Goal: Task Accomplishment & Management: Manage account settings

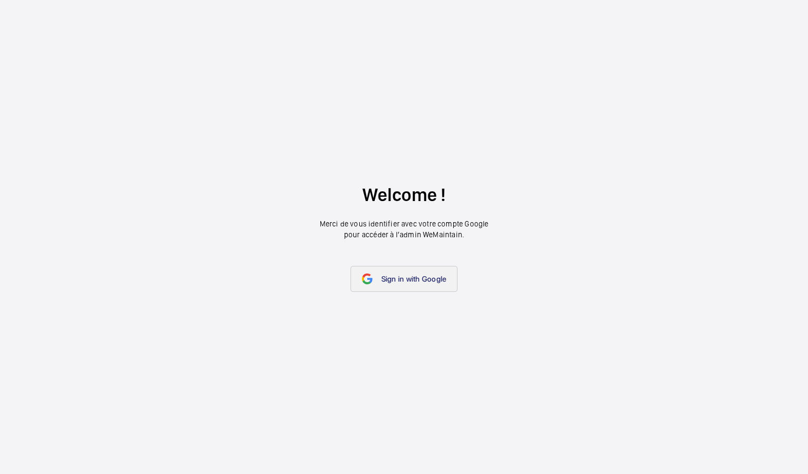
click at [417, 271] on link "Sign in with Google" at bounding box center [405, 279] width 108 height 26
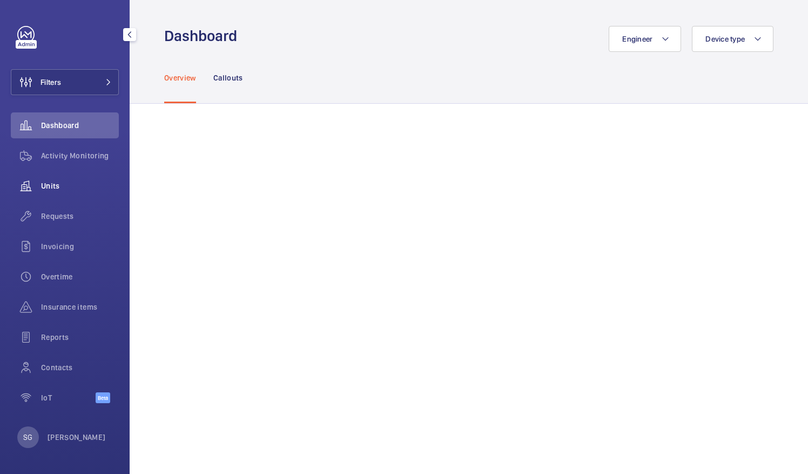
click at [91, 186] on span "Units" at bounding box center [80, 186] width 78 height 11
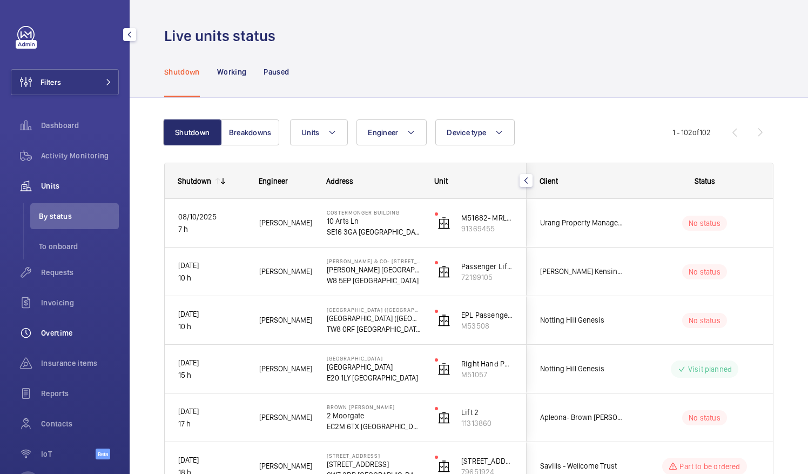
click at [54, 335] on span "Overtime" at bounding box center [80, 332] width 78 height 11
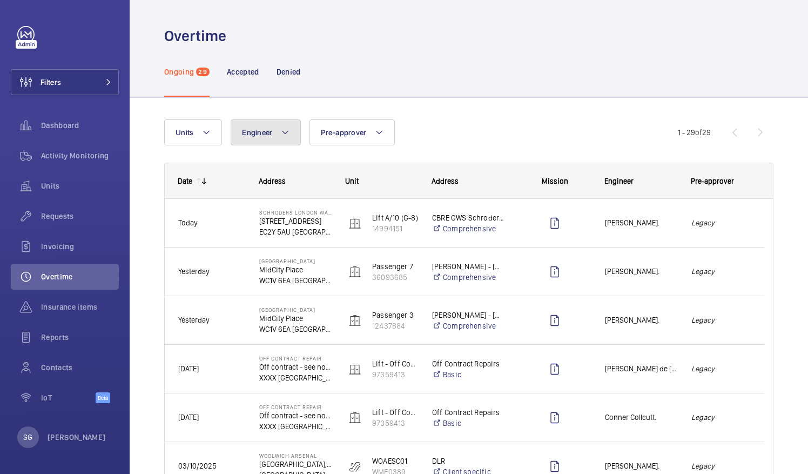
click at [265, 137] on button "Engineer" at bounding box center [266, 132] width 70 height 26
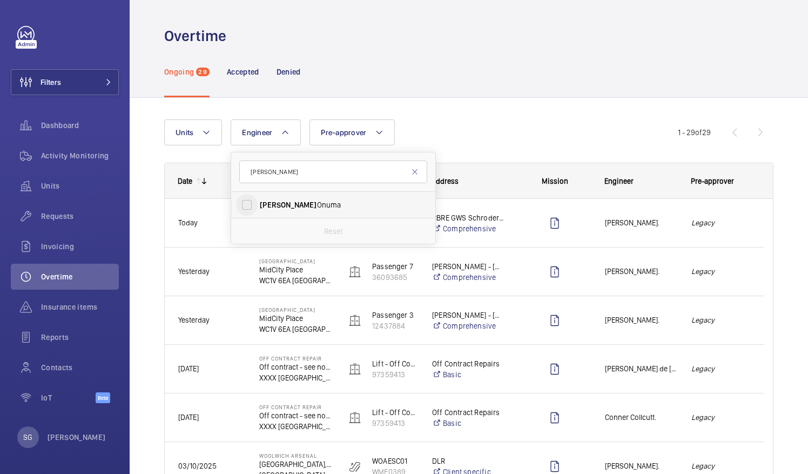
type input "kari"
click at [253, 198] on input "Kari Onuma" at bounding box center [247, 205] width 22 height 22
checkbox input "true"
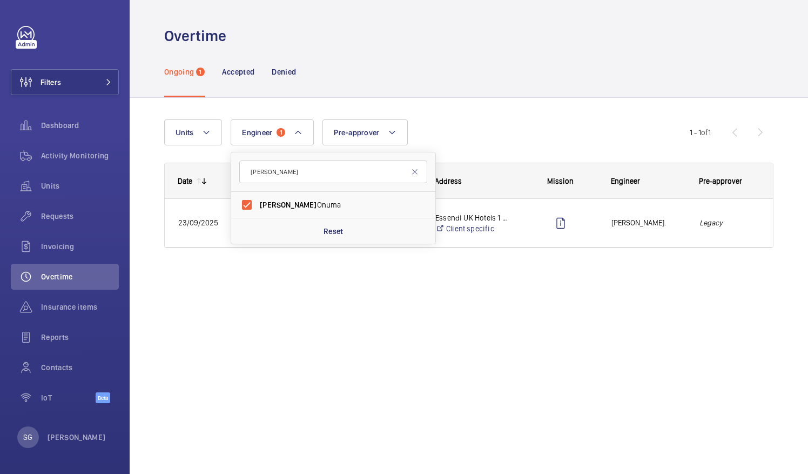
click at [572, 125] on div "Units Engineer 1 kari Kari Onuma Reset Pre-approver More filters Reset all filt…" at bounding box center [427, 132] width 526 height 26
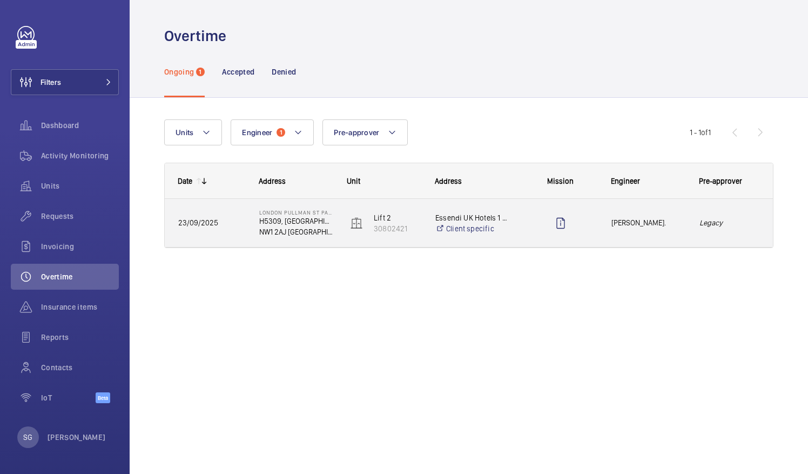
click at [645, 225] on span "Kari Onuma." at bounding box center [649, 223] width 74 height 12
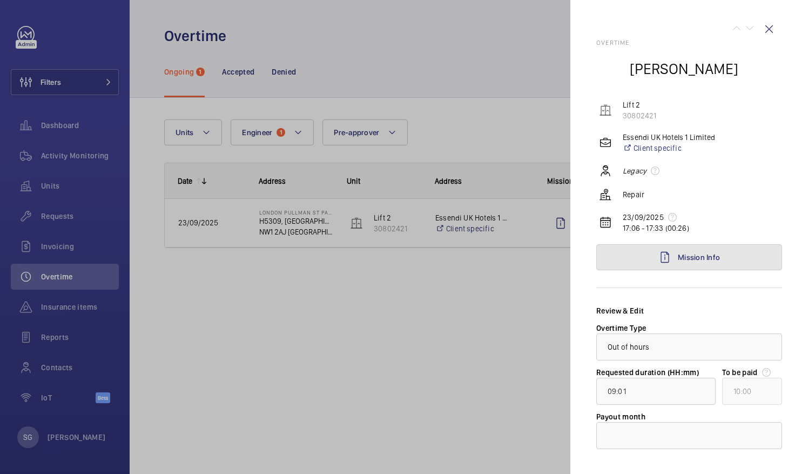
click at [664, 256] on mat-icon at bounding box center [665, 257] width 13 height 13
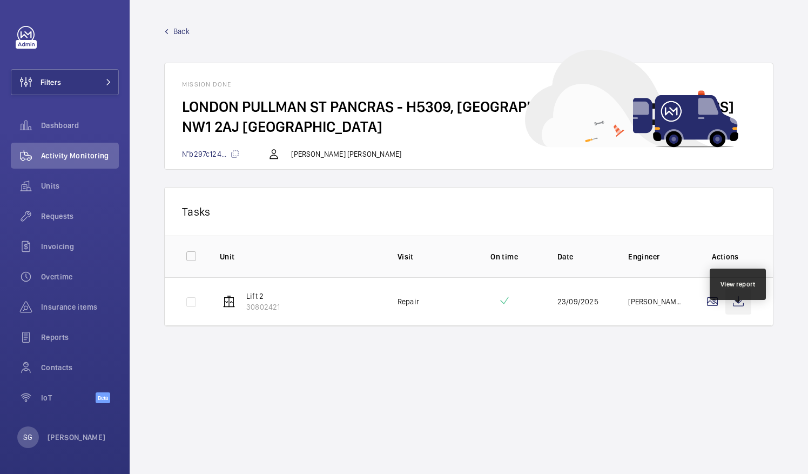
click at [743, 315] on wm-front-icon-button at bounding box center [739, 302] width 26 height 26
click at [189, 25] on wm-front-mission-details "Back Mission done LONDON PULLMAN ST PANCRAS - H5309, LONDON PULLMAN ST PANCRAS,…" at bounding box center [469, 237] width 679 height 474
click at [187, 30] on span "Back" at bounding box center [181, 31] width 16 height 11
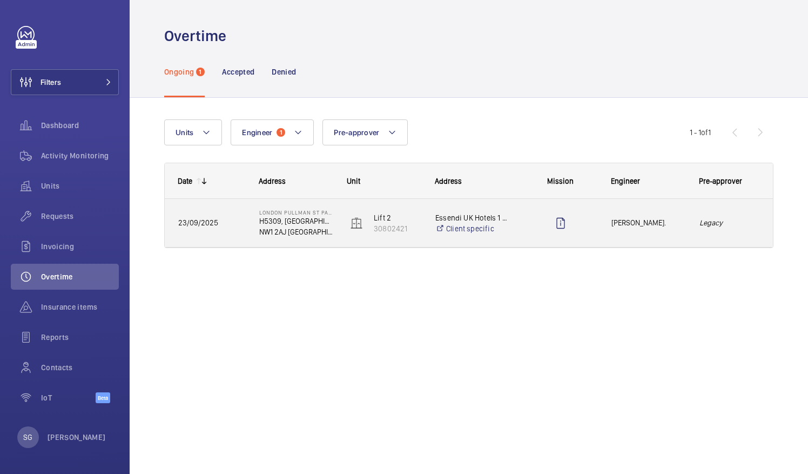
click at [536, 219] on div "Press SPACE to select this row." at bounding box center [561, 223] width 74 height 27
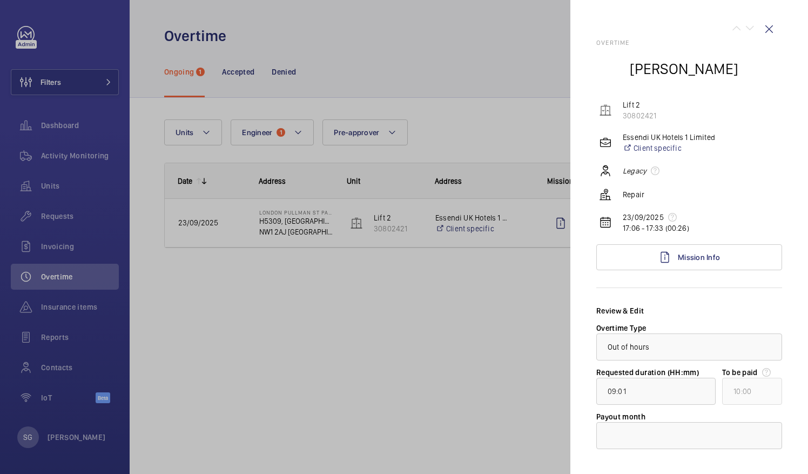
click at [306, 142] on div at bounding box center [404, 237] width 808 height 474
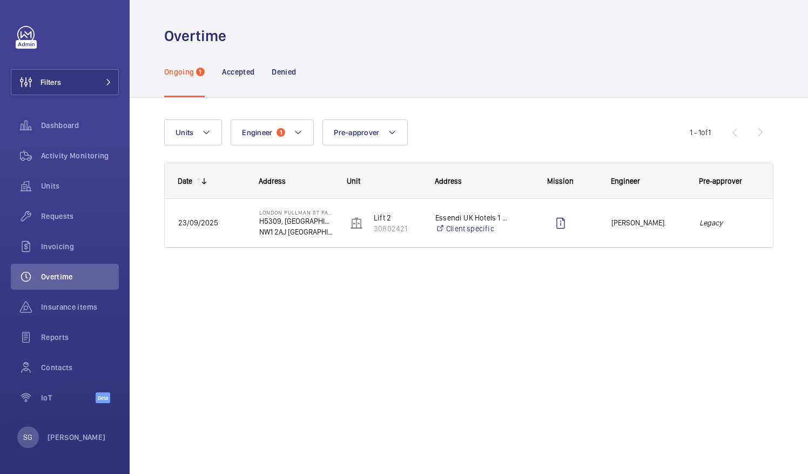
click at [305, 130] on mat-sidenav-container "Filters Dashboard Activity Monitoring Units Requests Invoicing Overtime Insuran…" at bounding box center [404, 237] width 808 height 474
click at [305, 130] on button "Engineer 1" at bounding box center [272, 132] width 83 height 26
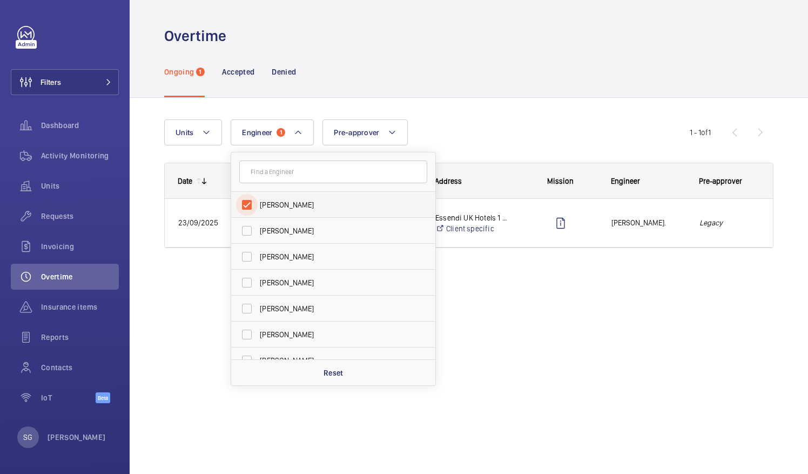
click at [250, 200] on input "Kari Onuma" at bounding box center [247, 205] width 22 height 22
checkbox input "false"
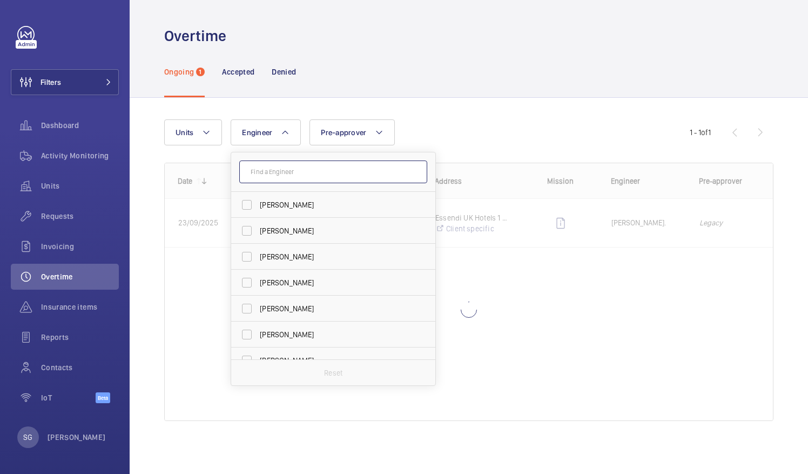
click at [283, 164] on input "text" at bounding box center [333, 172] width 188 height 23
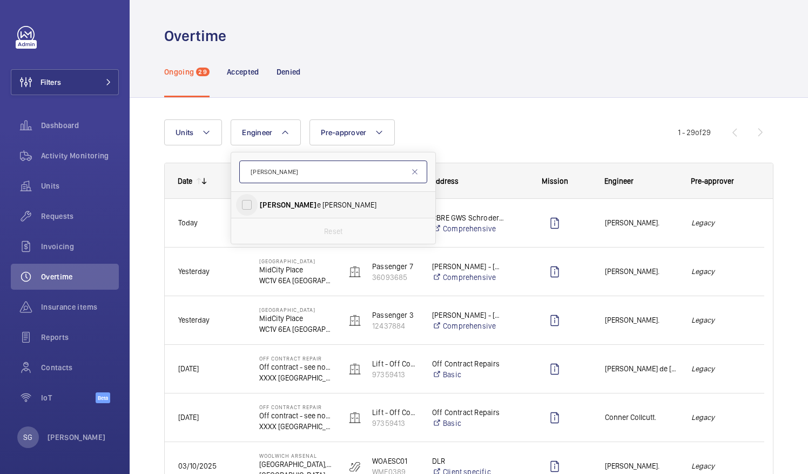
type input "cain"
click at [250, 203] on input "Cain e Bennett-Smith" at bounding box center [247, 205] width 22 height 22
checkbox input "true"
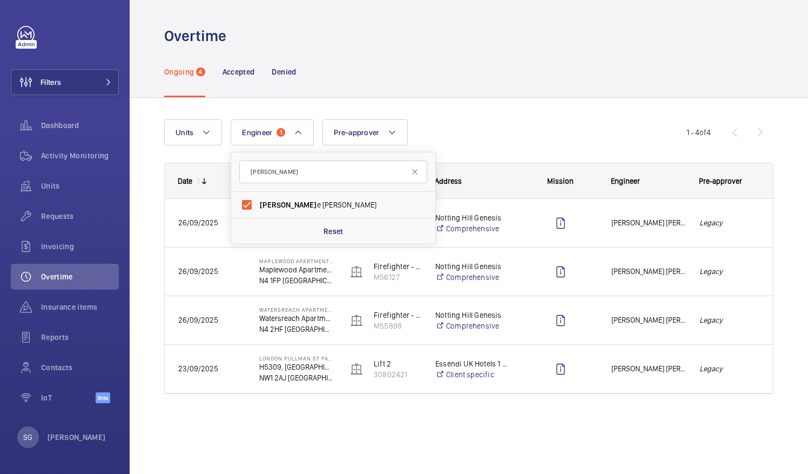
click at [572, 96] on div "Ongoing 4 Accepted Denied" at bounding box center [469, 71] width 610 height 51
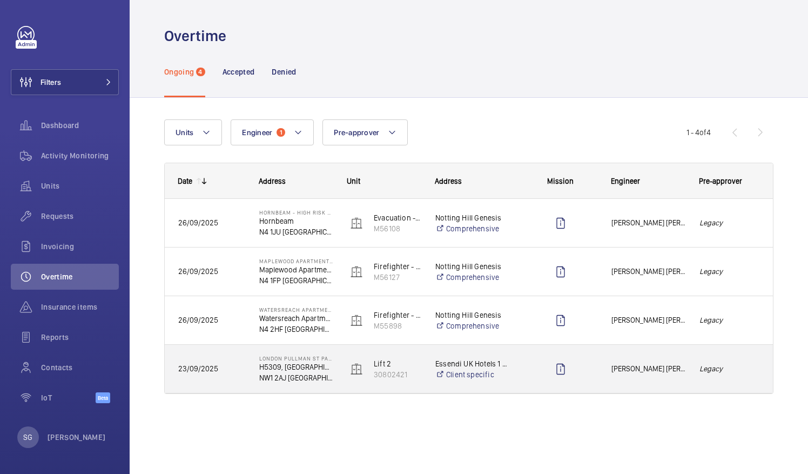
click at [670, 371] on span "Caine Bennett-Smith." at bounding box center [649, 369] width 74 height 12
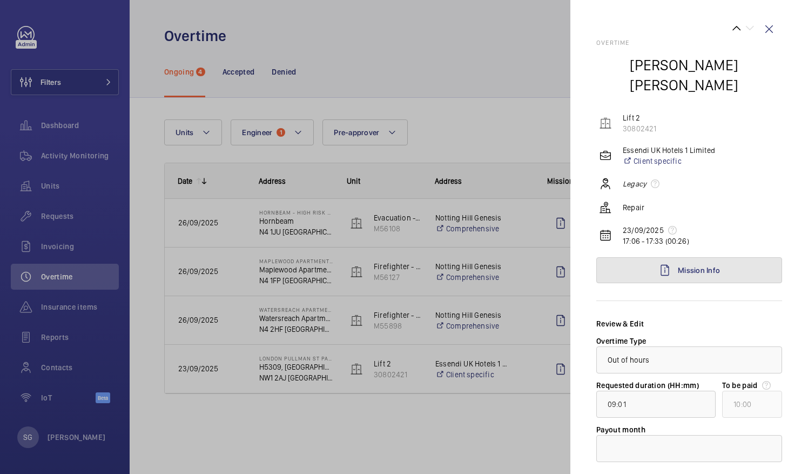
click at [698, 266] on span "Mission Info" at bounding box center [699, 270] width 42 height 9
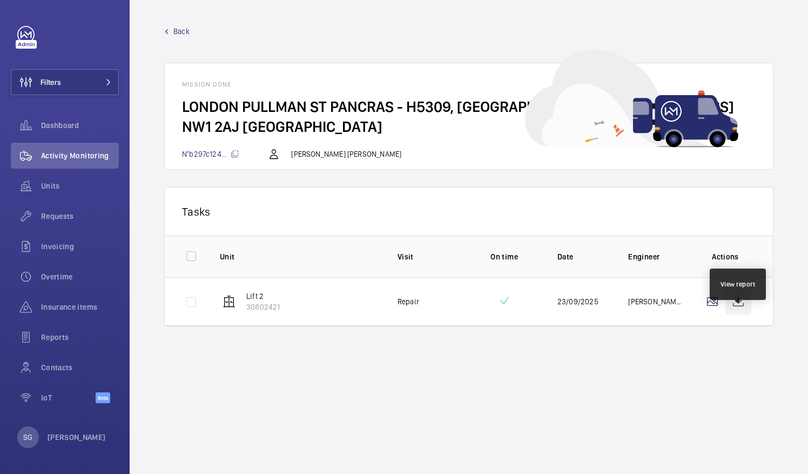
click at [737, 315] on wm-front-icon-button at bounding box center [739, 302] width 26 height 26
click at [171, 31] on link "Back" at bounding box center [469, 31] width 610 height 11
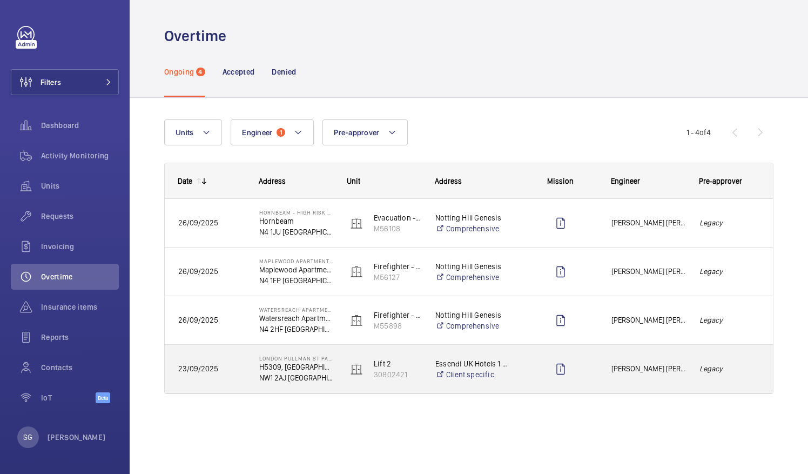
click at [733, 364] on em "Legacy" at bounding box center [730, 369] width 61 height 12
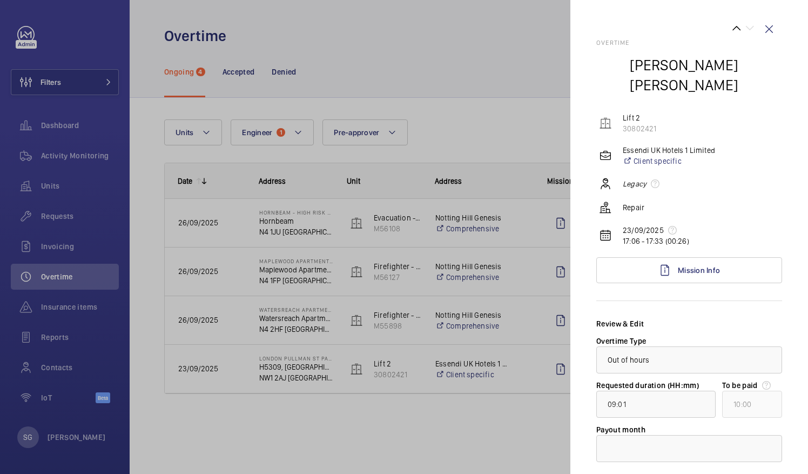
scroll to position [51, 0]
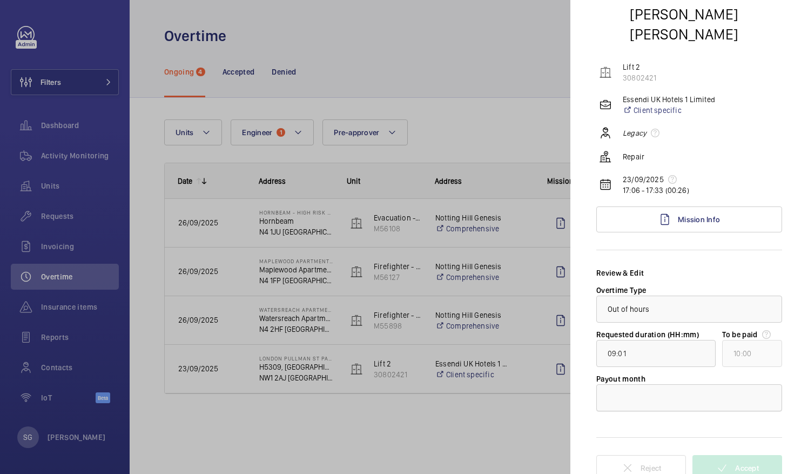
click at [736, 389] on div at bounding box center [689, 398] width 185 height 26
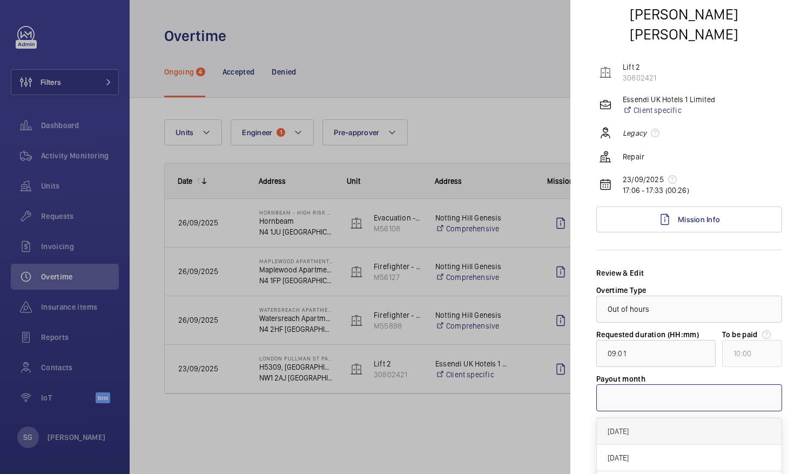
click at [685, 426] on span "October 2025" at bounding box center [689, 431] width 163 height 11
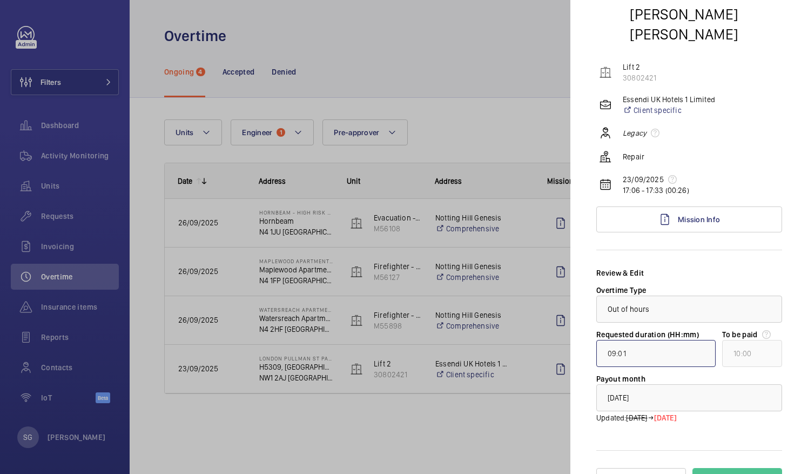
click at [616, 342] on input "09:01" at bounding box center [656, 353] width 119 height 27
type input "01:01"
type input "02:00"
type input "10:01"
type input "11:00"
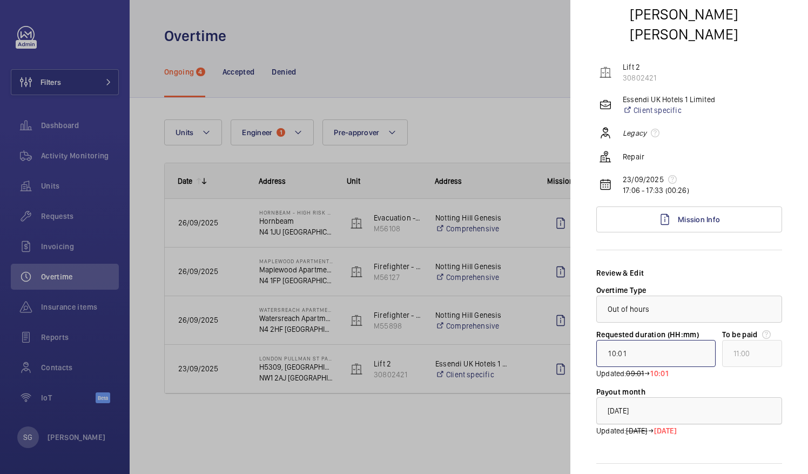
type input "10:00"
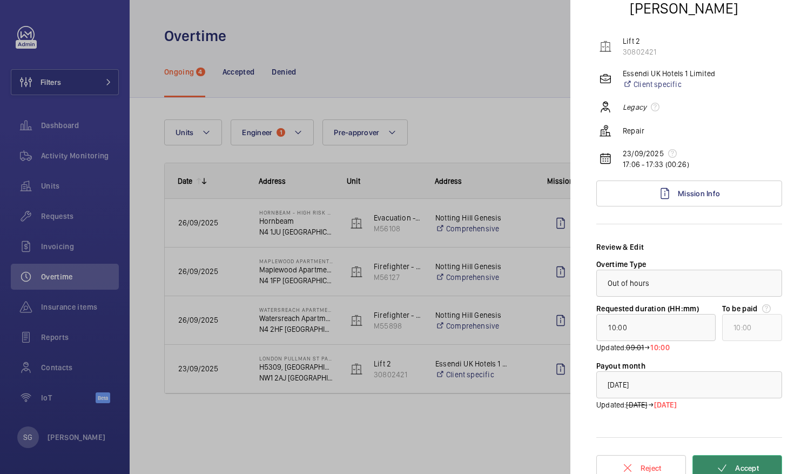
click at [740, 464] on span "Accept" at bounding box center [748, 468] width 24 height 9
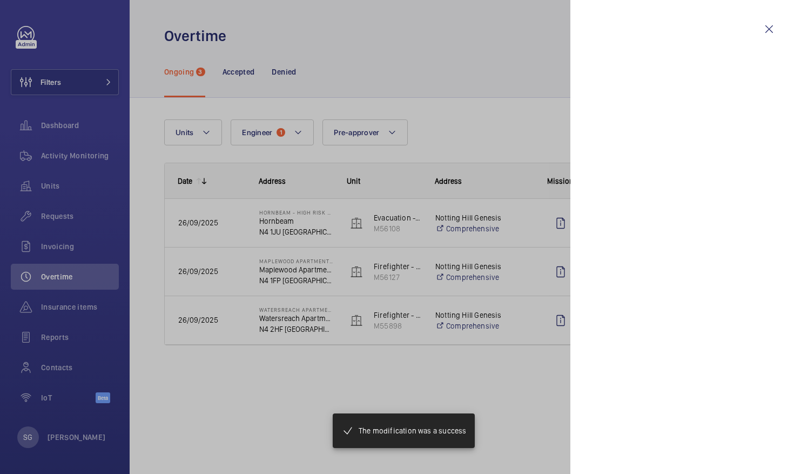
scroll to position [0, 0]
drag, startPoint x: 740, startPoint y: 454, endPoint x: 489, endPoint y: 401, distance: 256.8
click at [489, 401] on body "Filters Dashboard Activity Monitoring Units Requests Invoicing Overtime Insuran…" at bounding box center [404, 237] width 808 height 474
click at [489, 401] on mat-snack-bar-container "The modification was a success" at bounding box center [403, 431] width 185 height 78
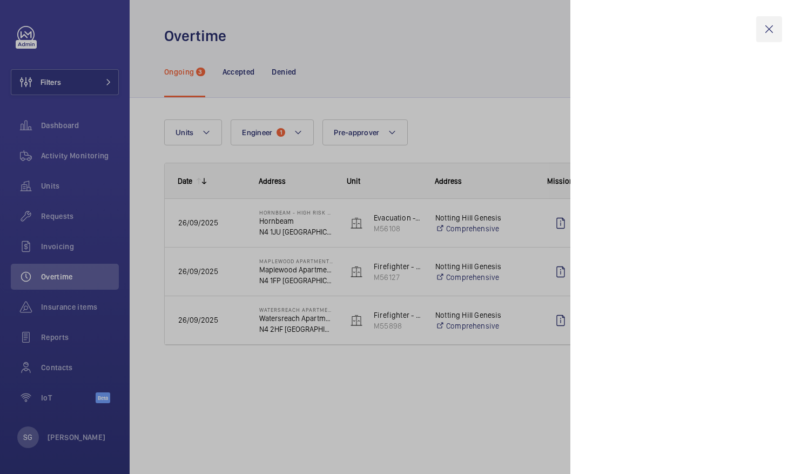
click at [771, 29] on wm-front-icon-button at bounding box center [770, 29] width 26 height 26
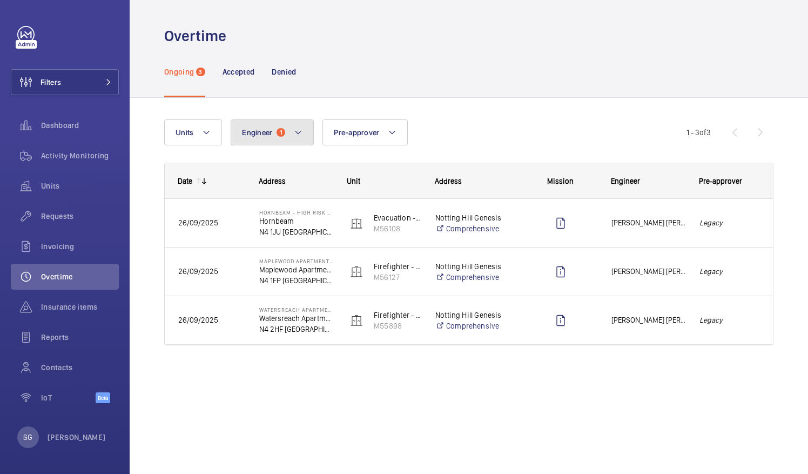
click at [300, 139] on button "Engineer 1" at bounding box center [272, 132] width 83 height 26
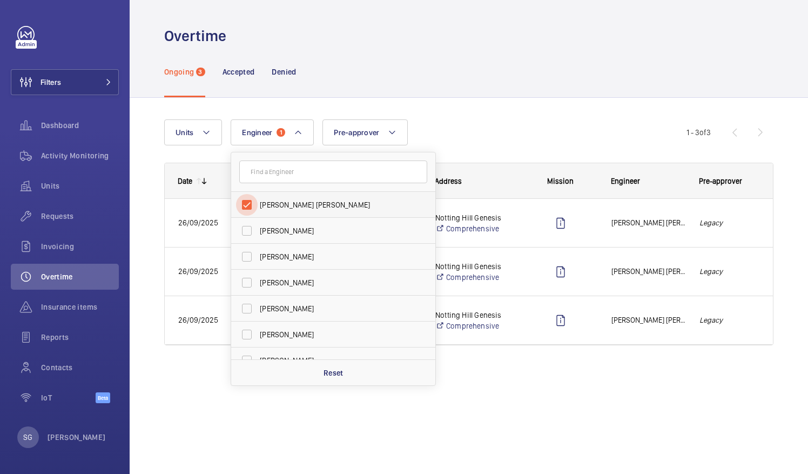
click at [249, 200] on input "Caine Bennett-Smith" at bounding box center [247, 205] width 22 height 22
checkbox input "false"
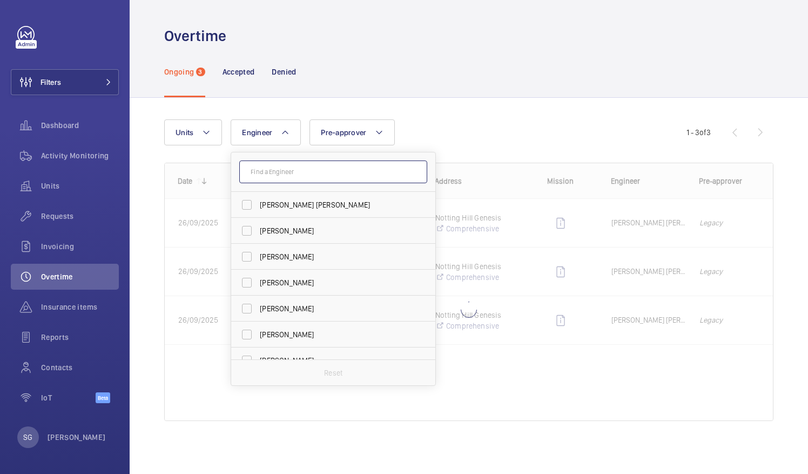
click at [295, 166] on input "text" at bounding box center [333, 172] width 188 height 23
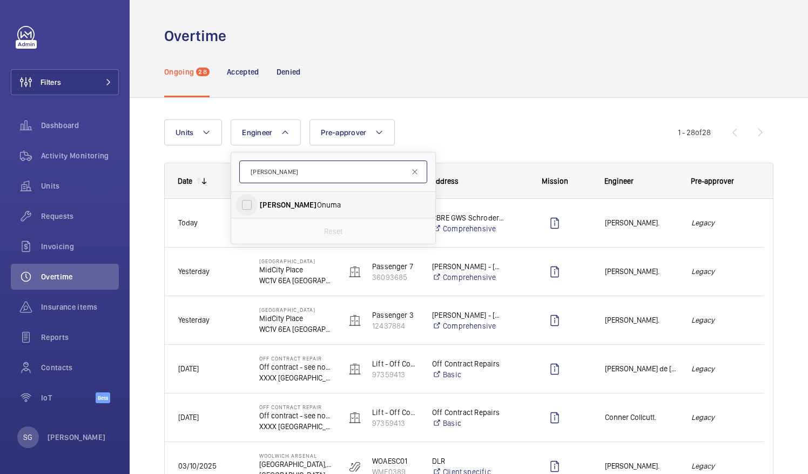
type input "kari"
click at [242, 199] on input "Kari Onuma" at bounding box center [247, 205] width 22 height 22
checkbox input "true"
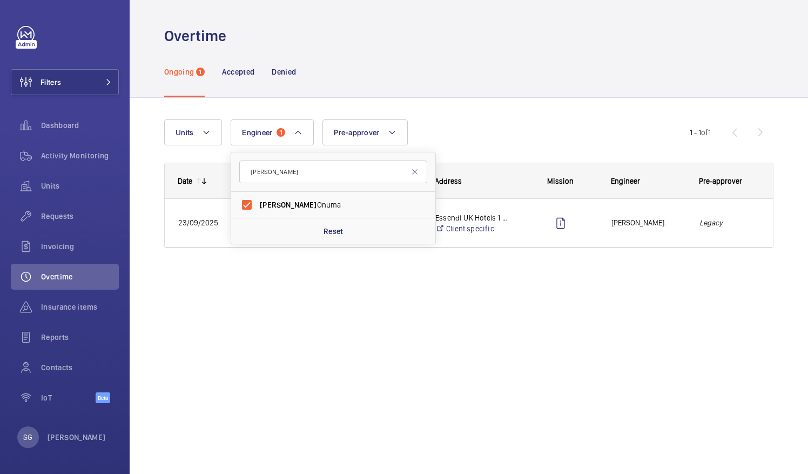
click at [481, 123] on div "Units Engineer 1 kari Kari Onuma Reset Pre-approver More filters Reset all filt…" at bounding box center [427, 132] width 526 height 26
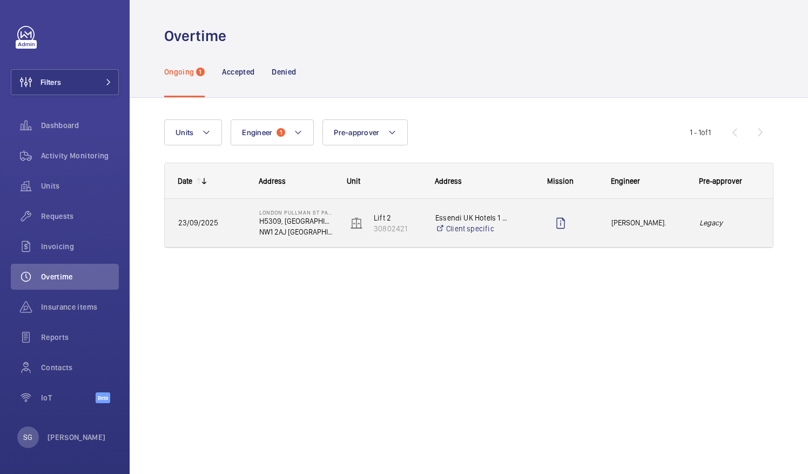
click at [660, 226] on span "Kari Onuma." at bounding box center [649, 223] width 74 height 12
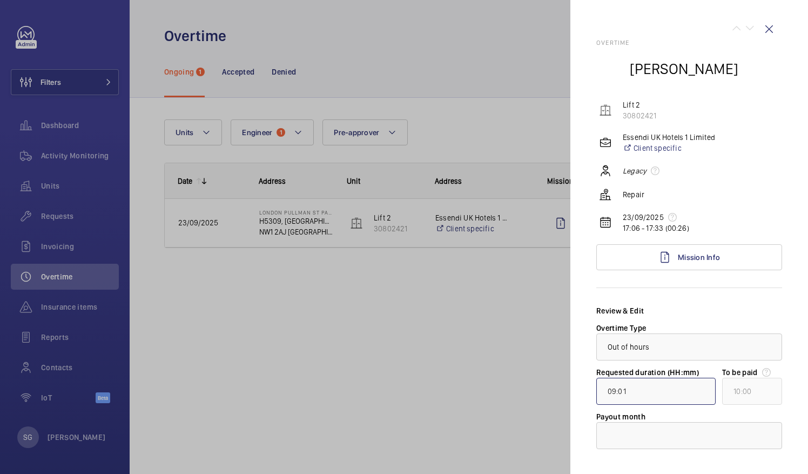
click at [617, 392] on input "09:01" at bounding box center [656, 391] width 119 height 27
type input "02:01"
type input "03:00"
type input "25:01"
type input "26:00"
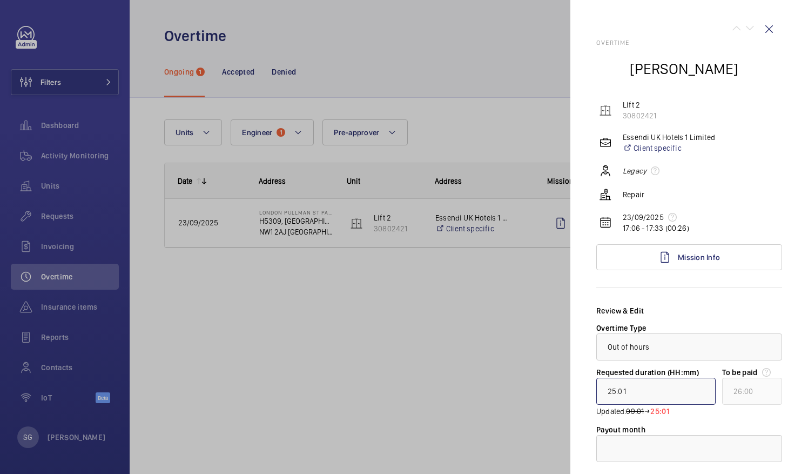
type input "25:00"
type input "02:00"
type input "02:50"
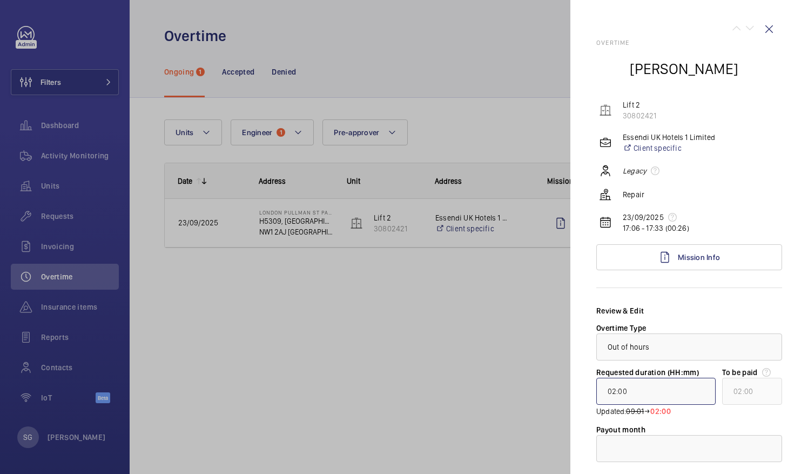
type input "03:00"
type input "02:50"
click at [752, 418] on div "Review & Edit Overtime Type × Out of hours × Requested duration (HH:mm) 02:50 U…" at bounding box center [690, 383] width 186 height 157
click at [632, 392] on input "02:50" at bounding box center [656, 391] width 119 height 27
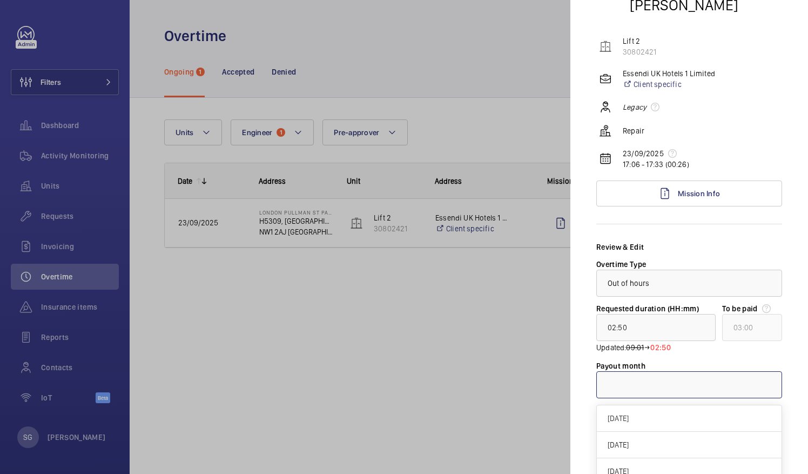
click at [718, 387] on div at bounding box center [689, 385] width 185 height 26
click at [658, 417] on span "October 2025" at bounding box center [689, 418] width 163 height 11
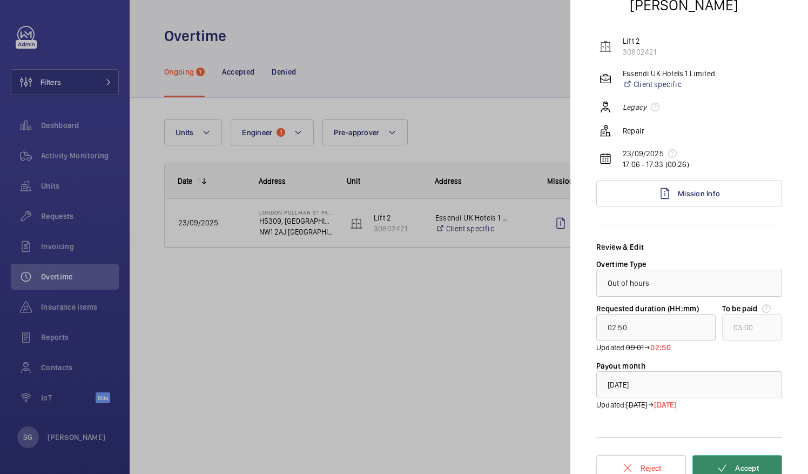
click at [756, 465] on button "Accept" at bounding box center [738, 468] width 90 height 26
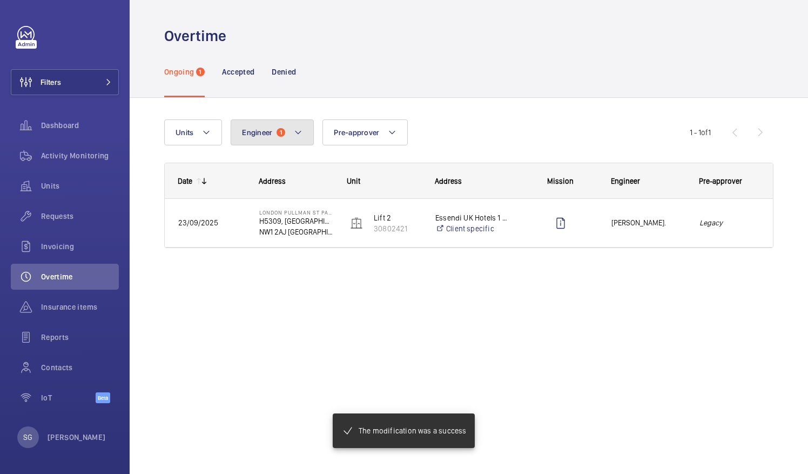
click at [290, 144] on button "Engineer 1" at bounding box center [272, 132] width 83 height 26
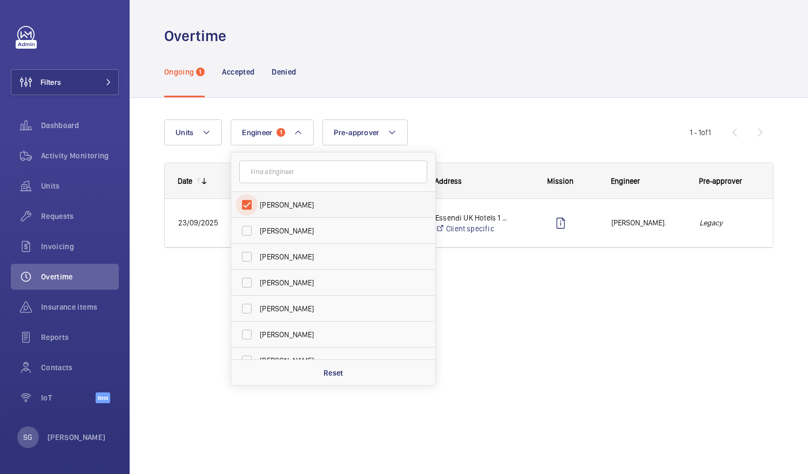
click at [247, 208] on input "Kari Onuma" at bounding box center [247, 205] width 22 height 22
checkbox input "false"
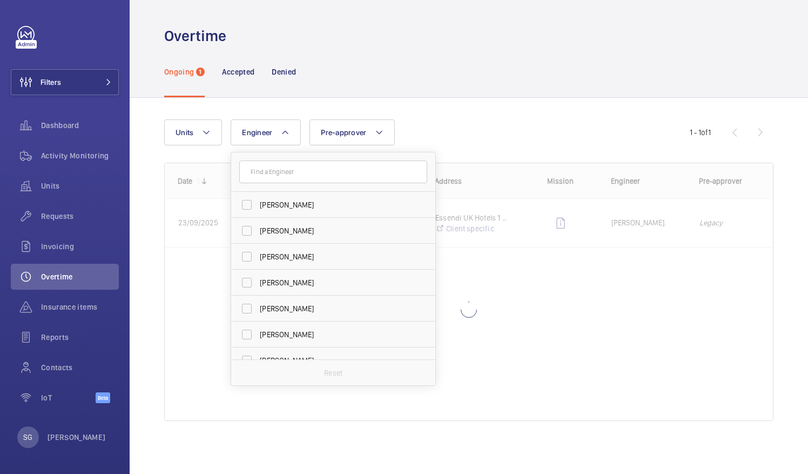
click at [460, 149] on wm-front-shared-table-view-engine "Units Engineer Kari Onuma Dave Murphy Luke Robinson Terry French Dan Jennings R…" at bounding box center [469, 282] width 610 height 327
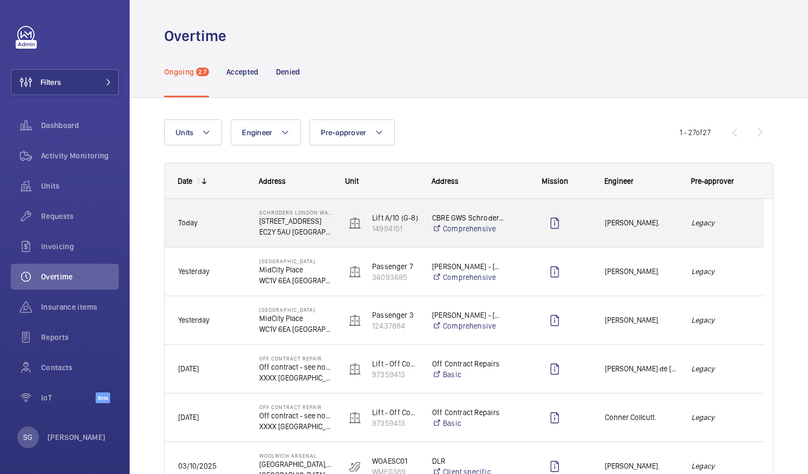
click at [742, 229] on em "Legacy" at bounding box center [721, 223] width 59 height 12
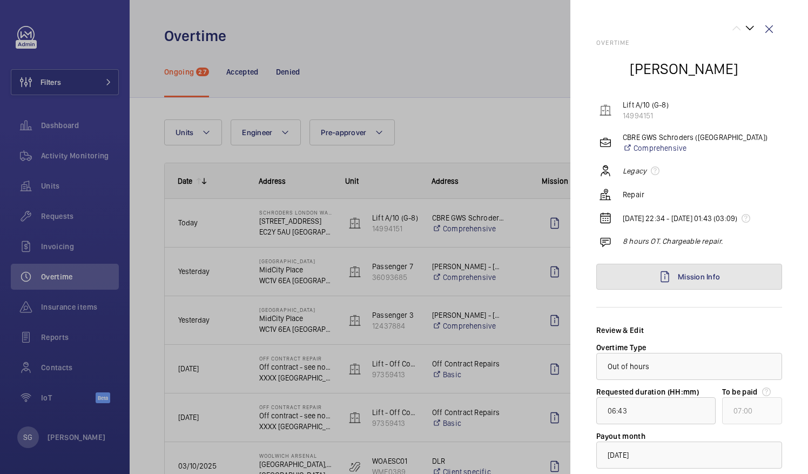
click at [726, 279] on link "Mission Info" at bounding box center [690, 277] width 186 height 26
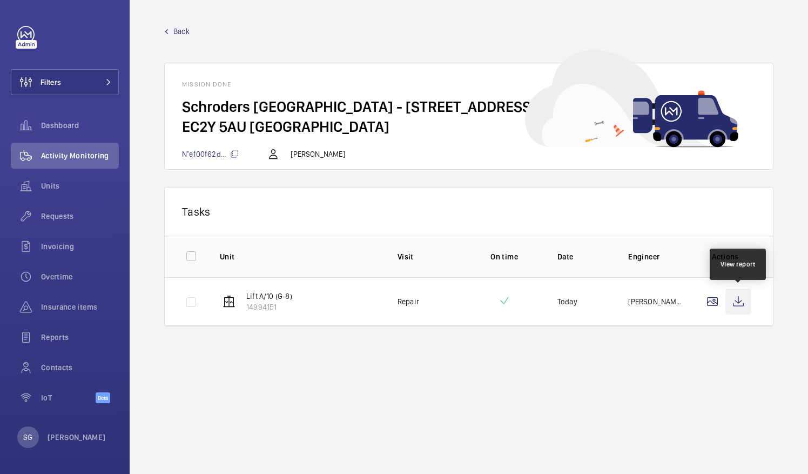
click at [741, 295] on wm-front-icon-button at bounding box center [739, 302] width 26 height 26
click at [183, 29] on span "Back" at bounding box center [181, 31] width 16 height 11
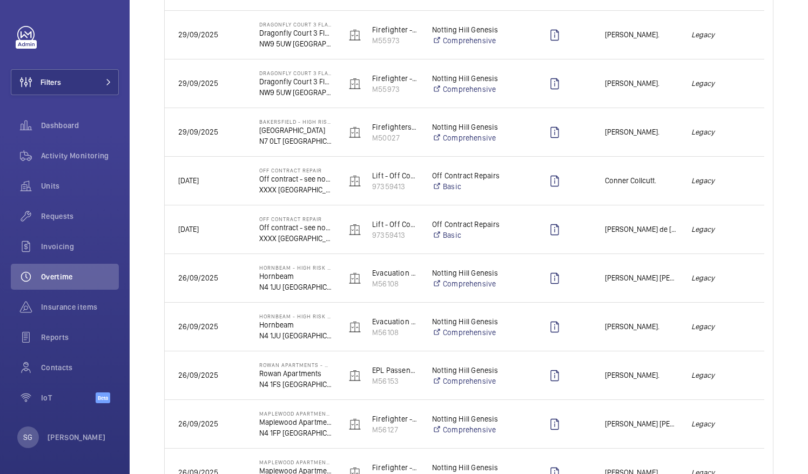
scroll to position [702, 0]
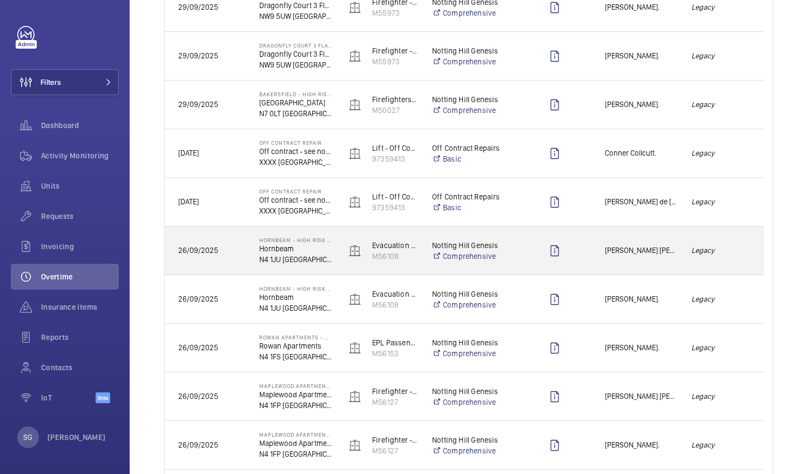
click at [721, 250] on em "Legacy" at bounding box center [721, 250] width 59 height 12
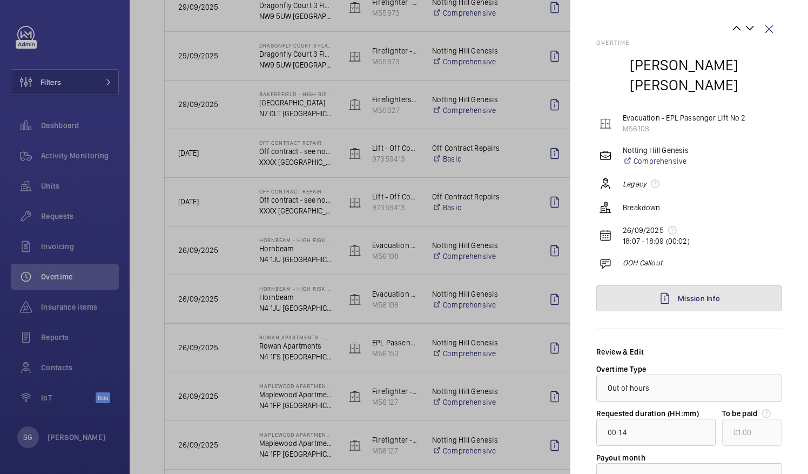
click at [718, 285] on link "Mission Info" at bounding box center [690, 298] width 186 height 26
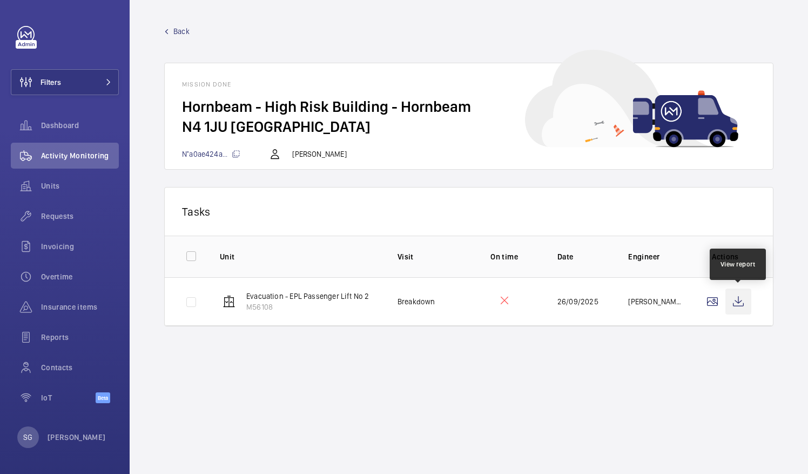
click at [742, 298] on wm-front-icon-button at bounding box center [739, 302] width 26 height 26
click at [188, 29] on span "Back" at bounding box center [181, 31] width 16 height 11
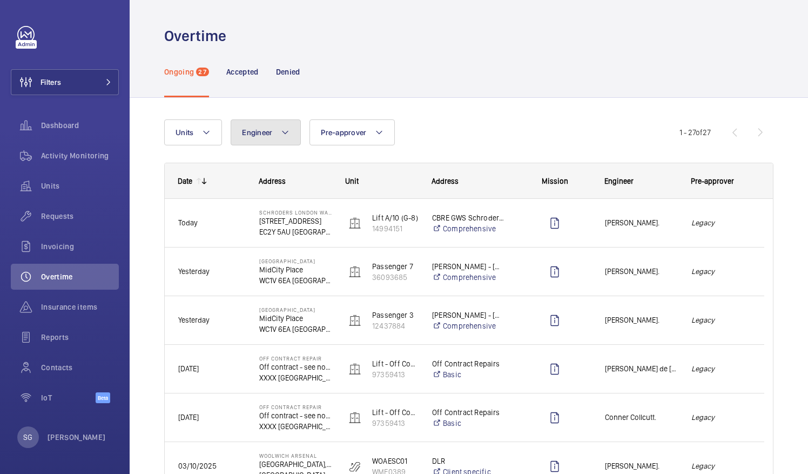
click at [275, 129] on button "Engineer" at bounding box center [266, 132] width 70 height 26
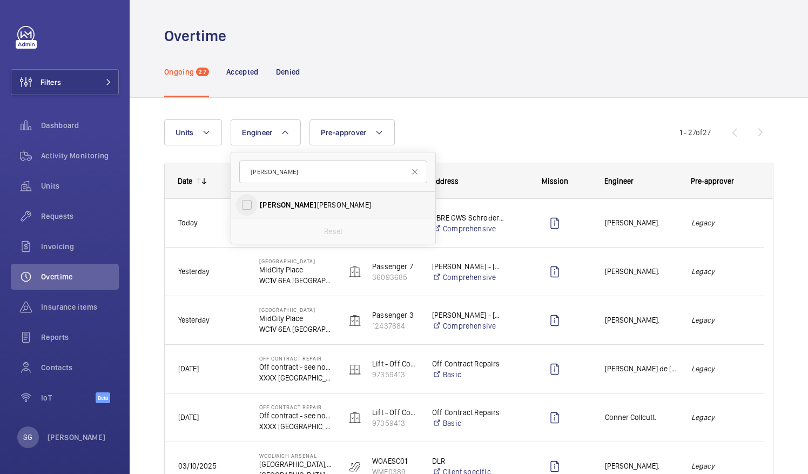
type input "clark"
click at [253, 199] on input "Clark Walters" at bounding box center [247, 205] width 22 height 22
checkbox input "true"
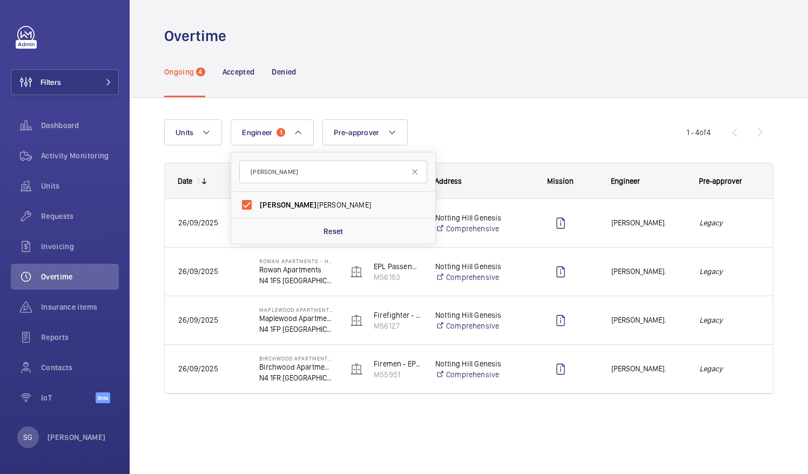
click at [504, 136] on div "Units Engineer 1 clark Clark Walters Reset Pre-approver More filters Reset all …" at bounding box center [425, 132] width 523 height 26
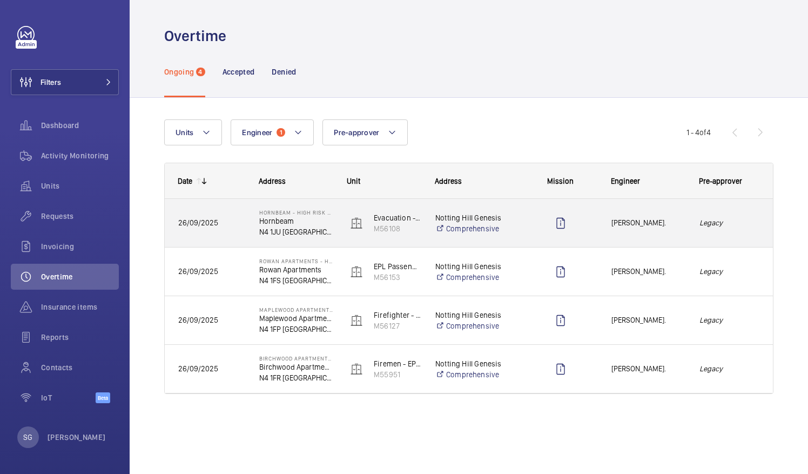
click at [753, 229] on em "Legacy" at bounding box center [730, 223] width 61 height 12
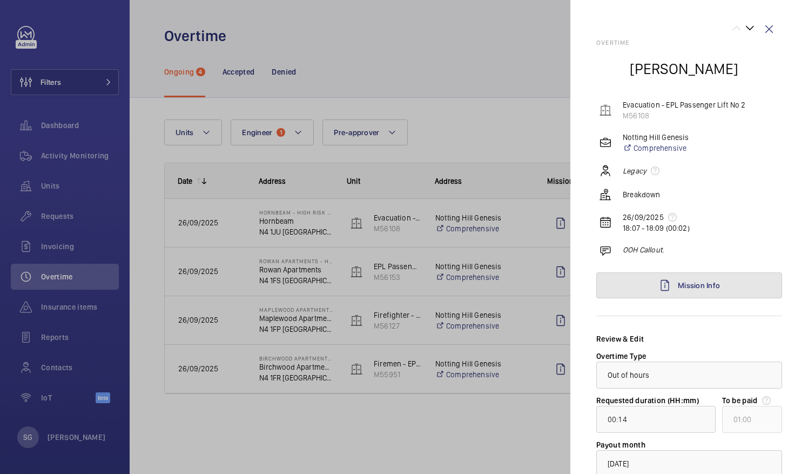
click at [736, 287] on link "Mission Info" at bounding box center [690, 285] width 186 height 26
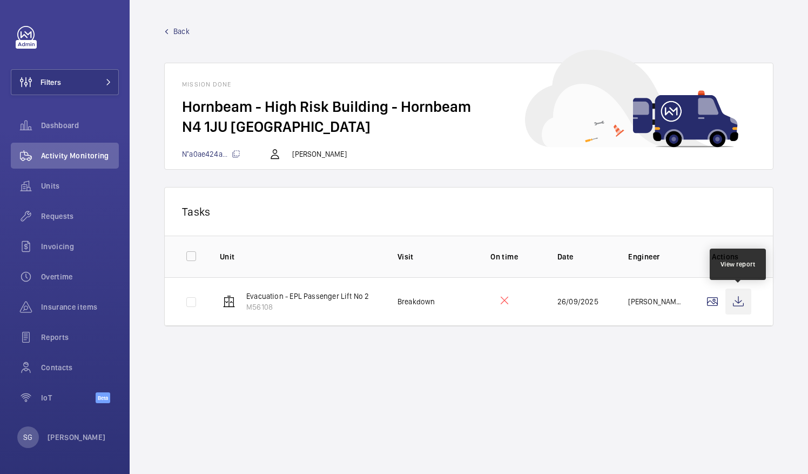
click at [740, 299] on wm-front-icon-button at bounding box center [739, 302] width 26 height 26
click at [171, 33] on link "Back" at bounding box center [469, 31] width 610 height 11
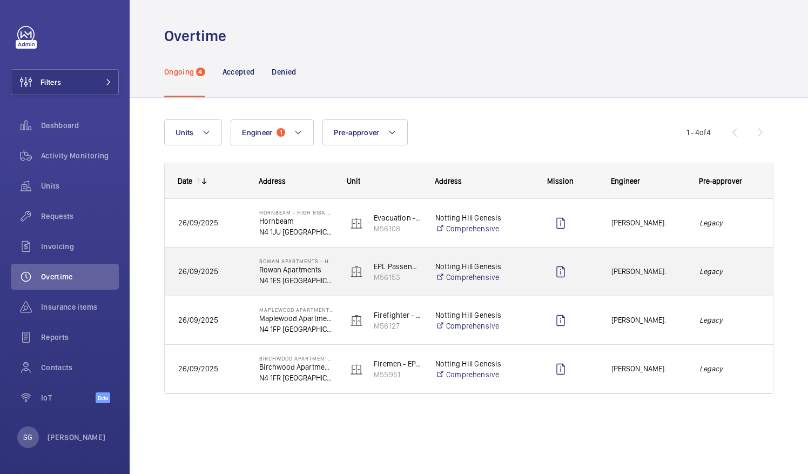
click at [741, 271] on em "Legacy" at bounding box center [730, 271] width 61 height 12
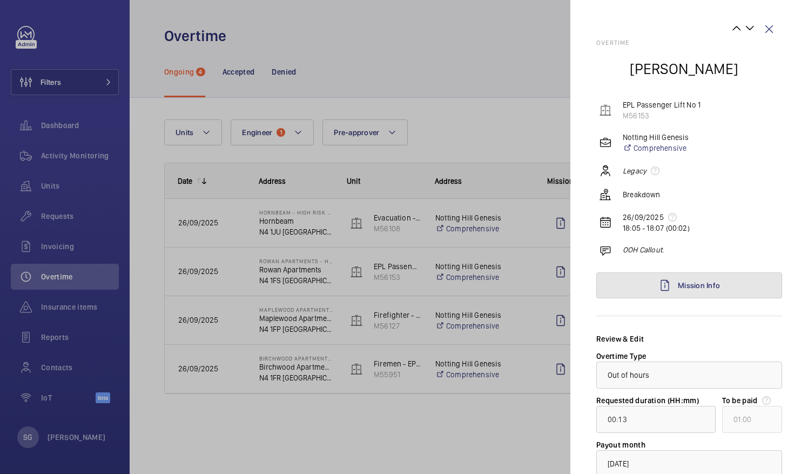
click at [696, 282] on span "Mission Info" at bounding box center [699, 285] width 42 height 9
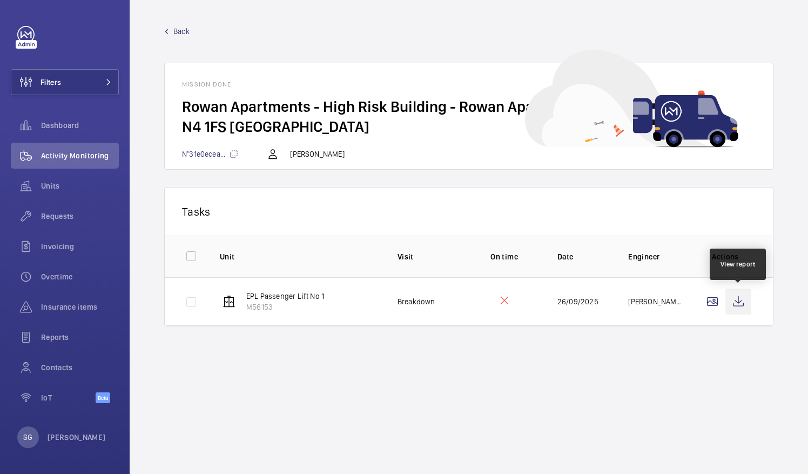
click at [739, 298] on wm-front-icon-button at bounding box center [739, 302] width 26 height 26
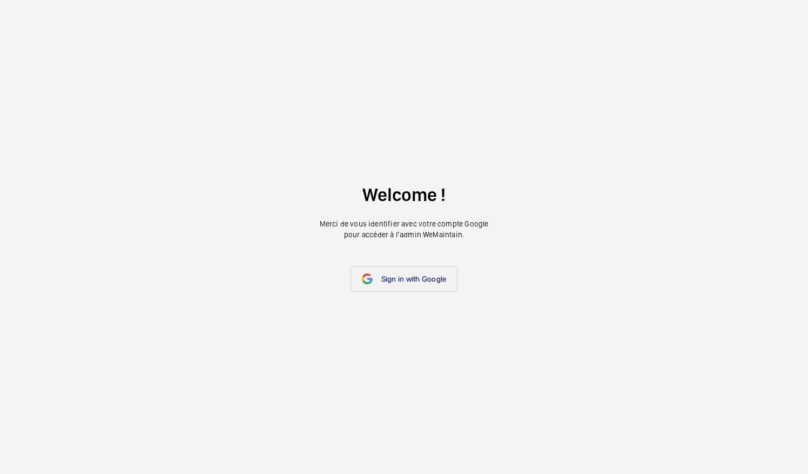
click at [406, 286] on link "Sign in with Google" at bounding box center [405, 279] width 108 height 26
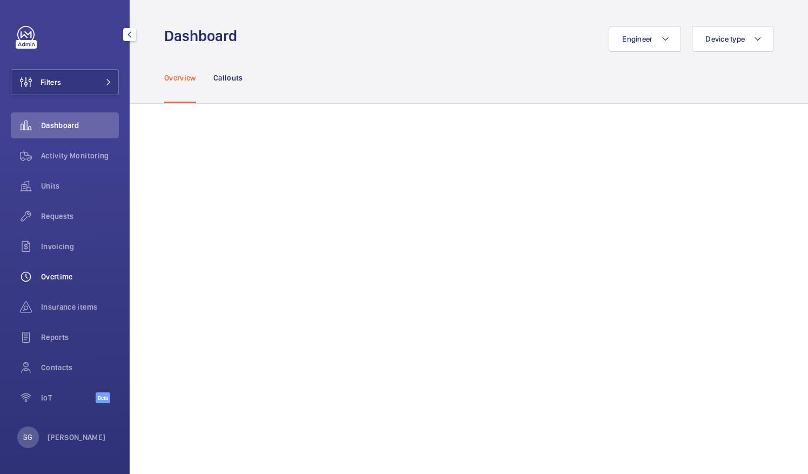
click at [86, 273] on span "Overtime" at bounding box center [80, 276] width 78 height 11
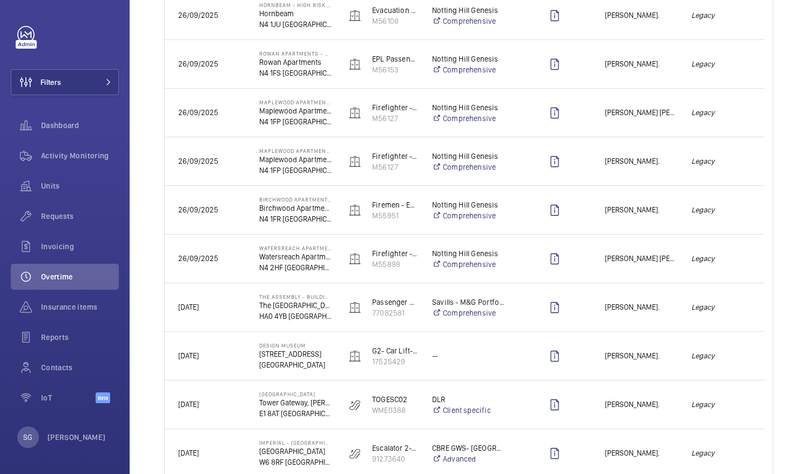
scroll to position [1090, 0]
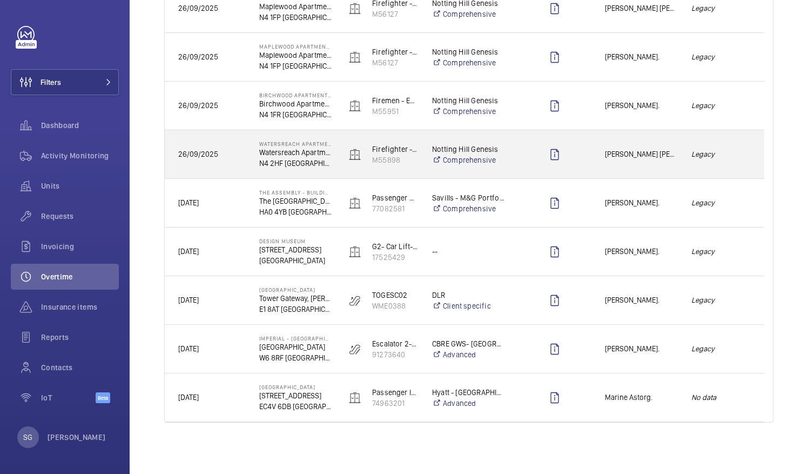
click at [659, 154] on span "Caine Bennett-Smith." at bounding box center [641, 154] width 72 height 12
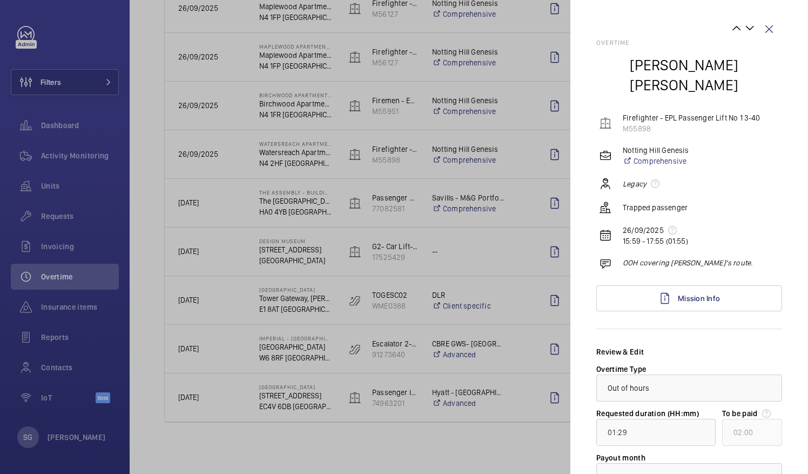
click at [671, 299] on div "Overtime Caine Bennett-Smith Firefighter - EPL Passenger Lift No 1 3-40 M55898 …" at bounding box center [690, 302] width 186 height 527
click at [679, 294] on span "Mission Info" at bounding box center [699, 298] width 42 height 9
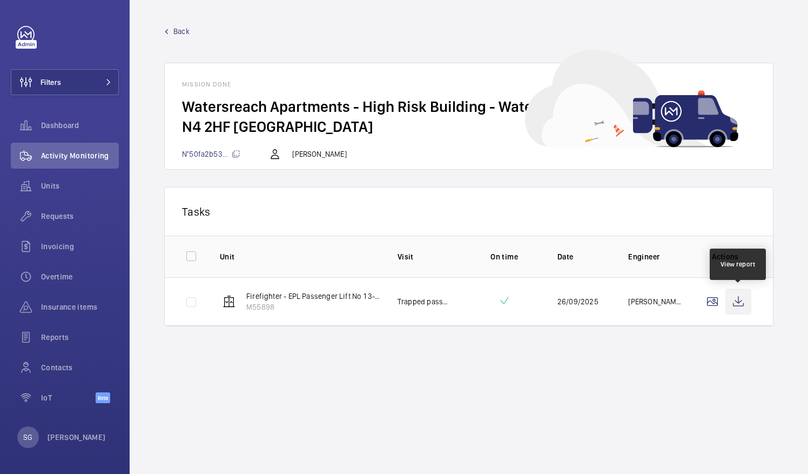
click at [735, 304] on wm-front-icon-button at bounding box center [739, 302] width 26 height 26
click at [77, 135] on div "Dashboard" at bounding box center [65, 125] width 108 height 26
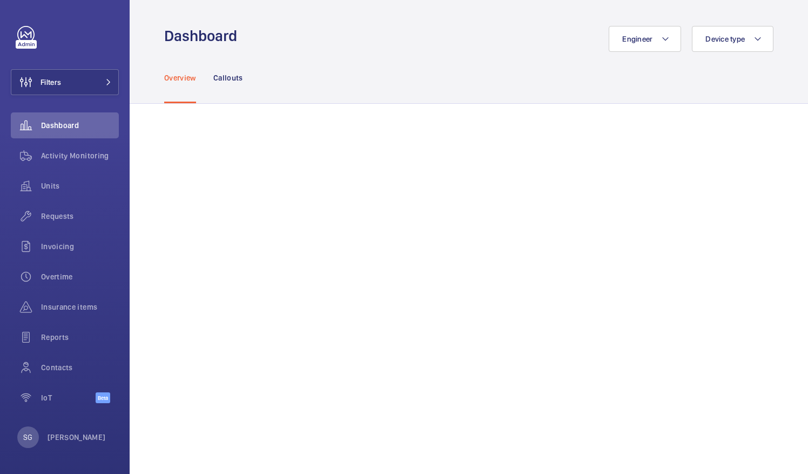
scroll to position [185, 0]
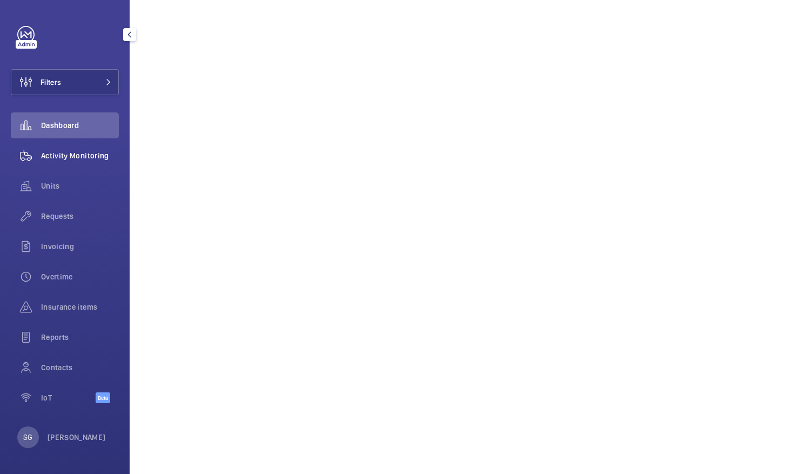
click at [54, 151] on span "Activity Monitoring" at bounding box center [80, 155] width 78 height 11
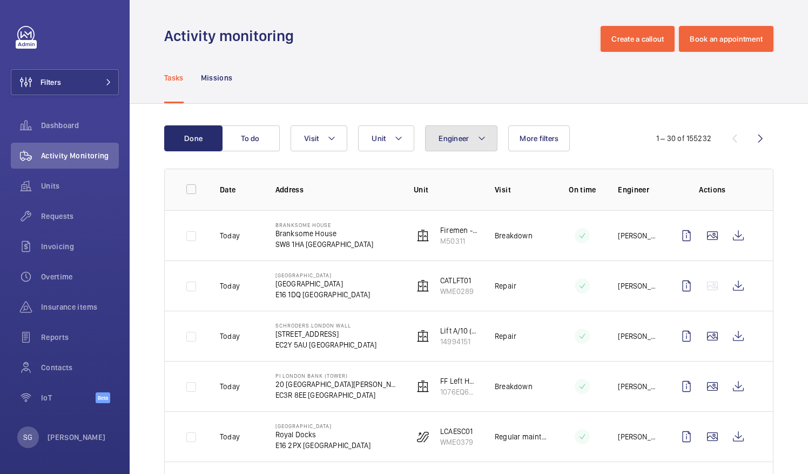
click at [467, 135] on span "Engineer" at bounding box center [454, 138] width 30 height 9
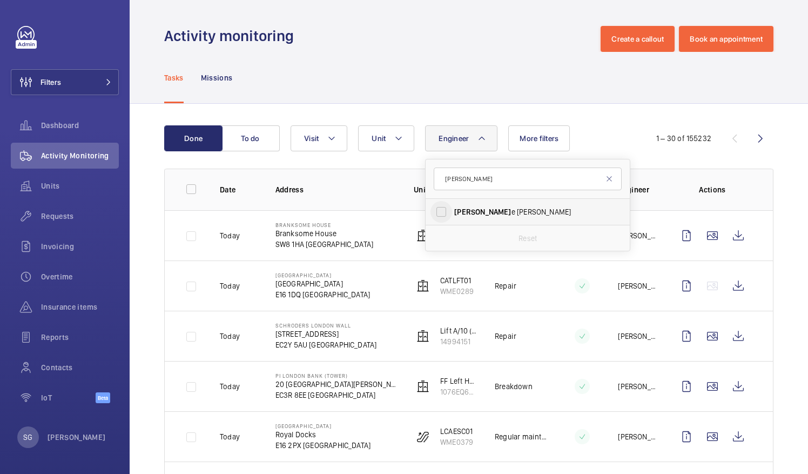
type input "cain"
click at [445, 205] on input "Cain e Bennett-Smith" at bounding box center [442, 212] width 22 height 22
checkbox input "true"
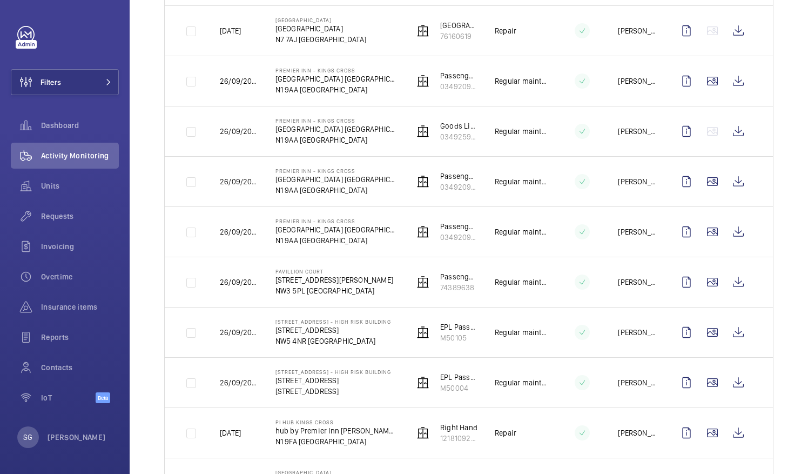
scroll to position [438, 0]
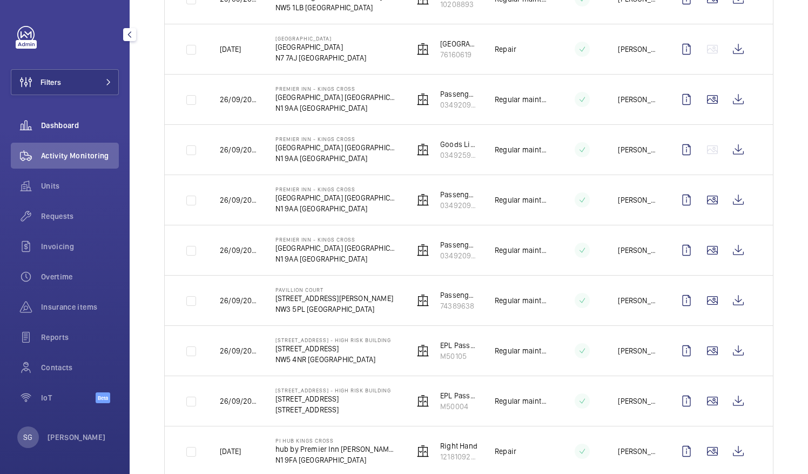
click at [62, 131] on div "Dashboard" at bounding box center [65, 125] width 108 height 26
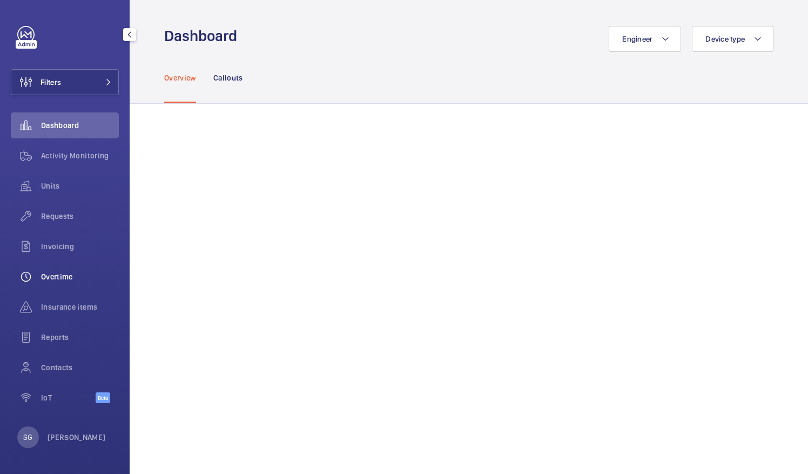
click at [56, 274] on span "Overtime" at bounding box center [80, 276] width 78 height 11
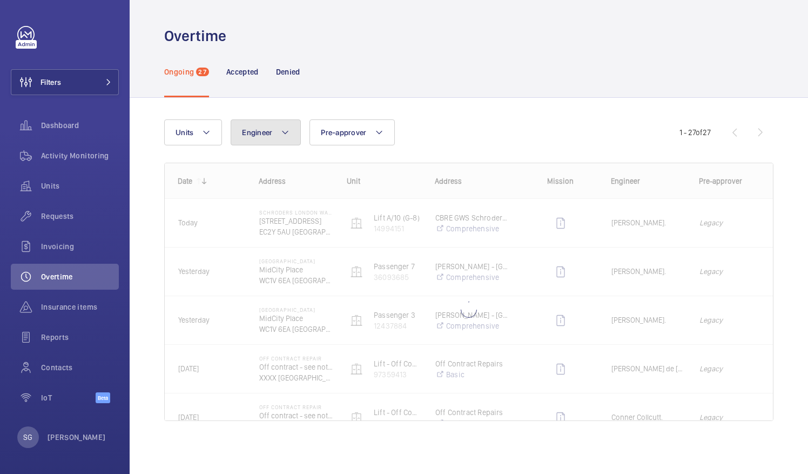
click at [273, 124] on button "Engineer" at bounding box center [266, 132] width 70 height 26
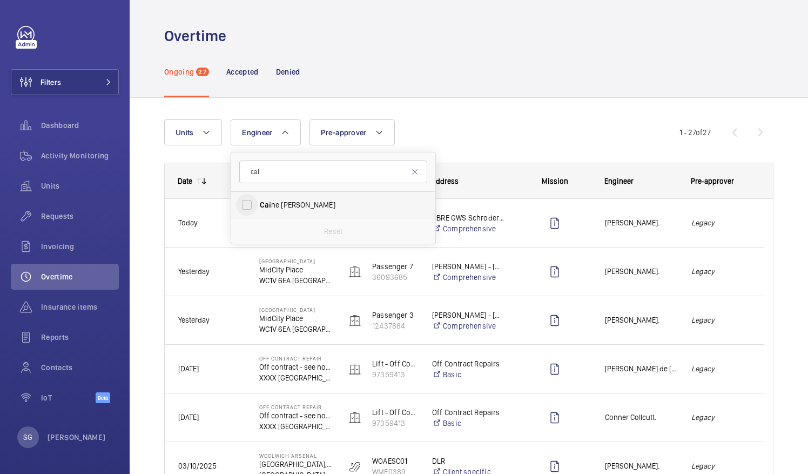
type input "cai"
click at [241, 209] on input "Cai ne Bennett-Smith" at bounding box center [247, 205] width 22 height 22
checkbox input "true"
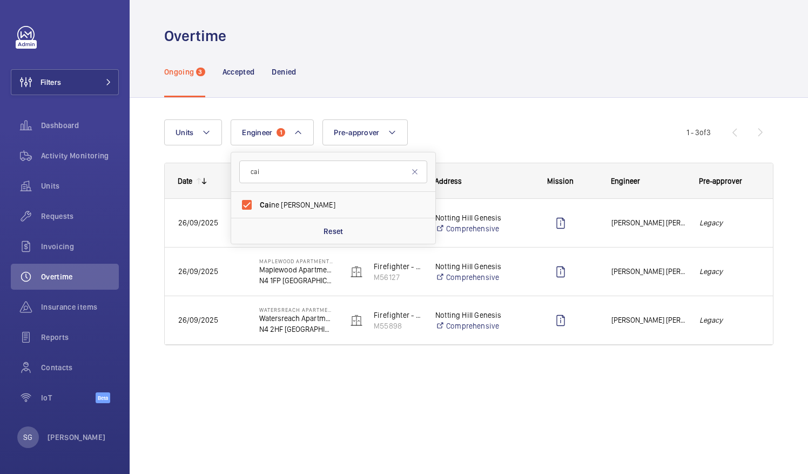
click at [539, 145] on div "Units Engineer 1 cai Cai ne Bennett-Smith Reset Pre-approver More filters Reset…" at bounding box center [425, 132] width 523 height 26
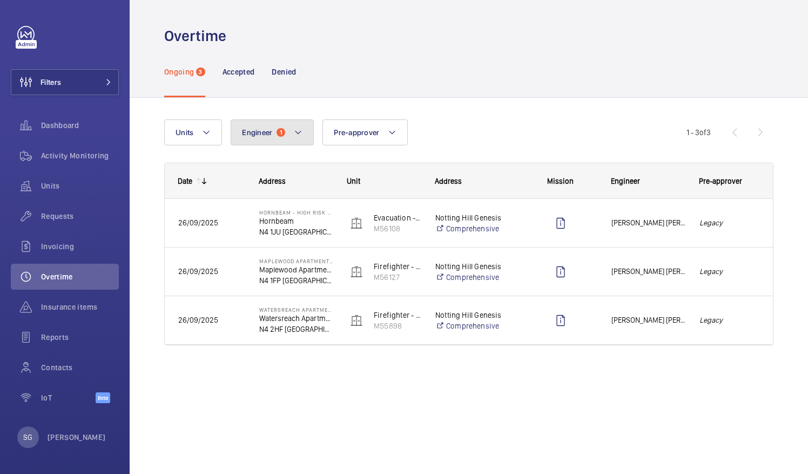
click at [293, 121] on button "Engineer 1" at bounding box center [272, 132] width 83 height 26
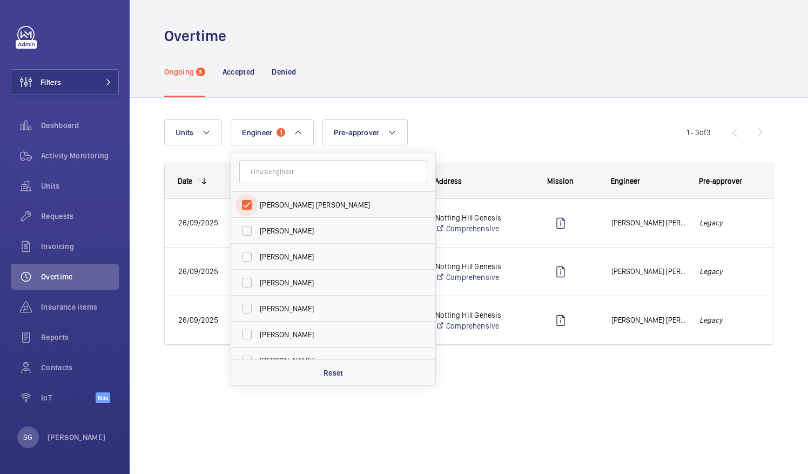
click at [243, 206] on input "Caine Bennett-Smith" at bounding box center [247, 205] width 22 height 22
checkbox input "false"
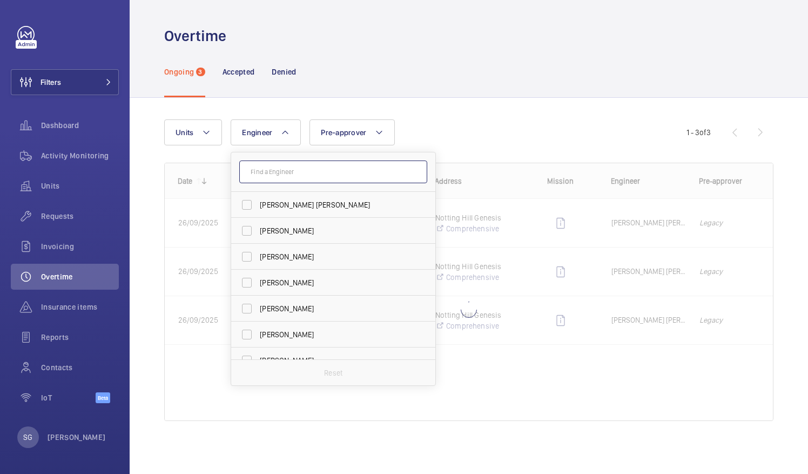
click at [308, 171] on input "text" at bounding box center [333, 172] width 188 height 23
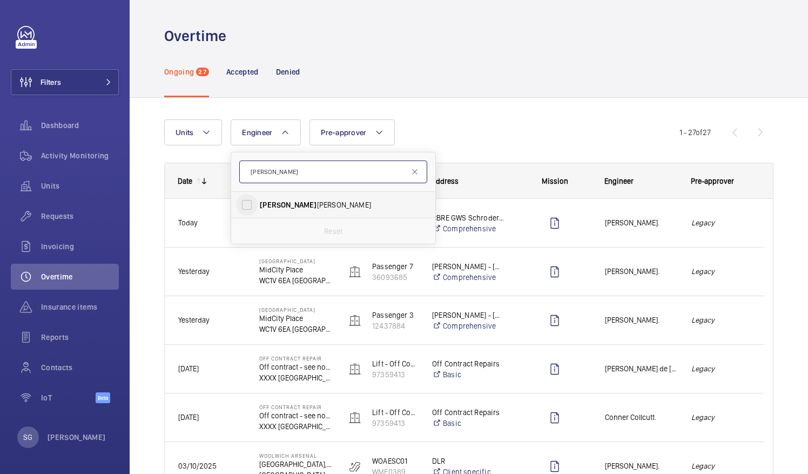
type input "clark"
click at [249, 197] on input "Clark Walters" at bounding box center [247, 205] width 22 height 22
checkbox input "true"
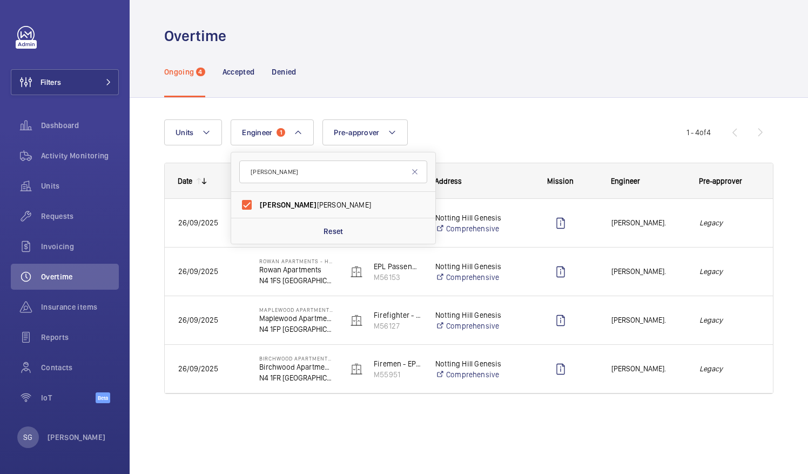
click at [551, 106] on div "Units Engineer 1 clark Clark Walters Reset Pre-approver More filters Reset all …" at bounding box center [469, 261] width 610 height 318
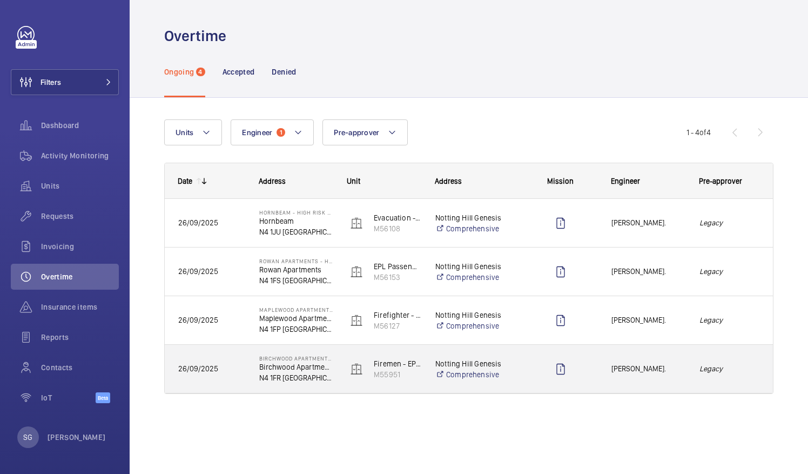
click at [741, 384] on div "Legacy" at bounding box center [730, 369] width 86 height 34
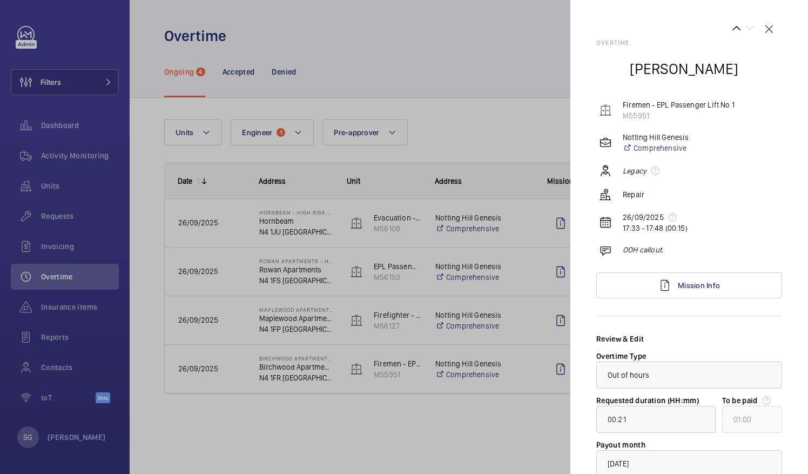
click at [523, 421] on div at bounding box center [404, 237] width 808 height 474
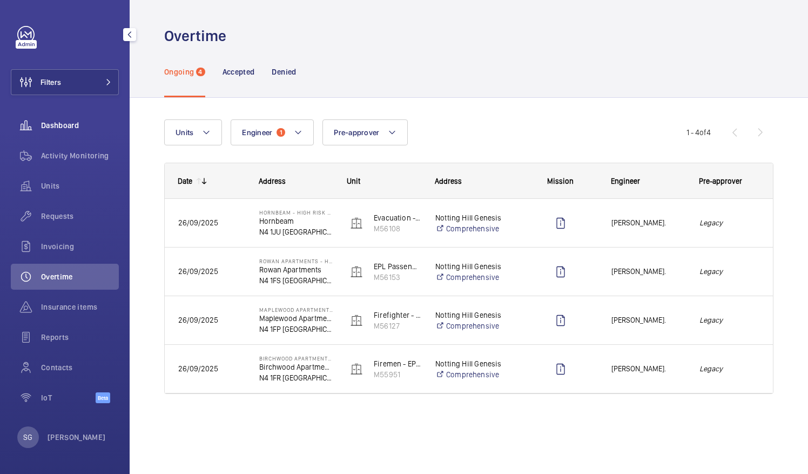
click at [72, 127] on span "Dashboard" at bounding box center [80, 125] width 78 height 11
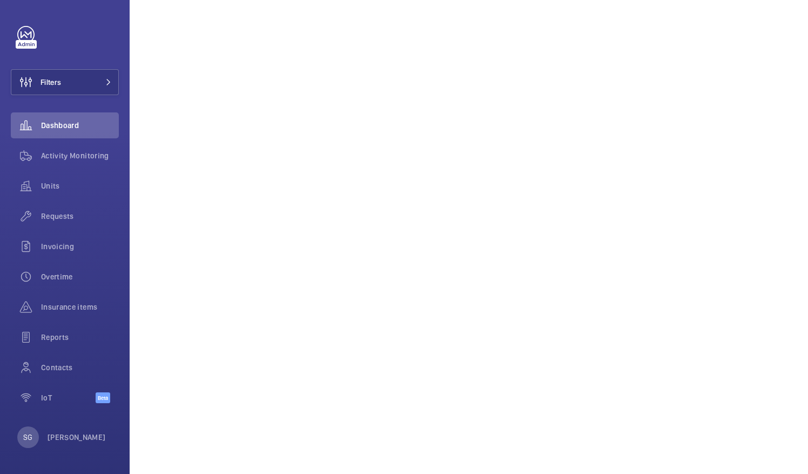
scroll to position [311, 0]
click at [65, 164] on div "Activity Monitoring" at bounding box center [65, 156] width 108 height 26
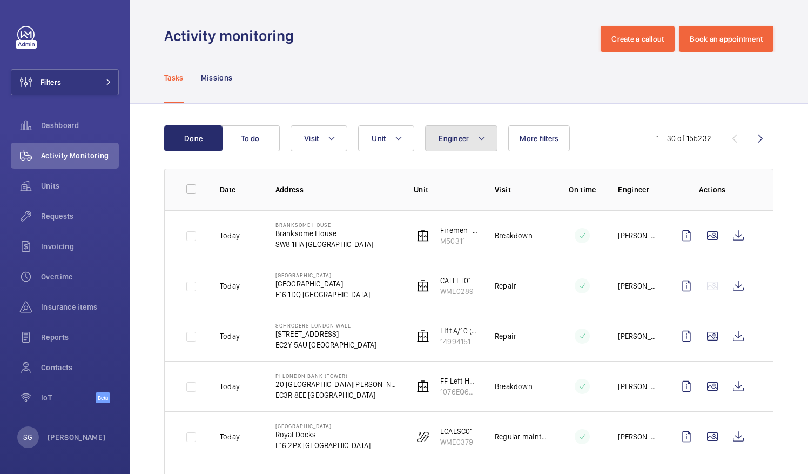
click at [482, 132] on mat-icon at bounding box center [482, 138] width 9 height 13
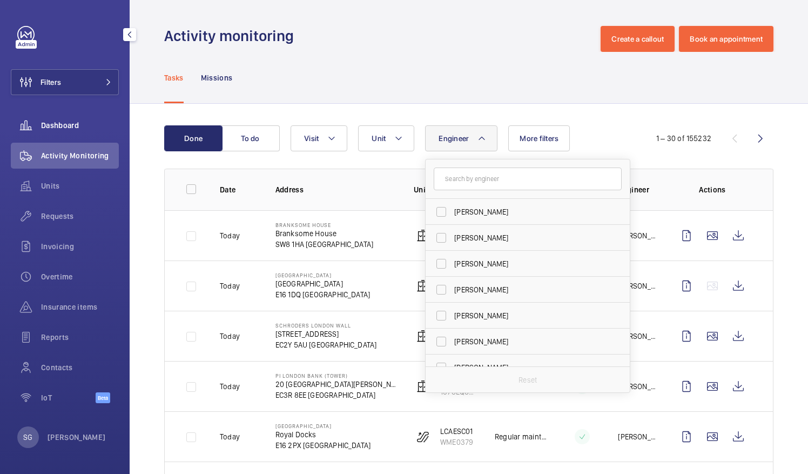
click at [57, 123] on span "Dashboard" at bounding box center [80, 125] width 78 height 11
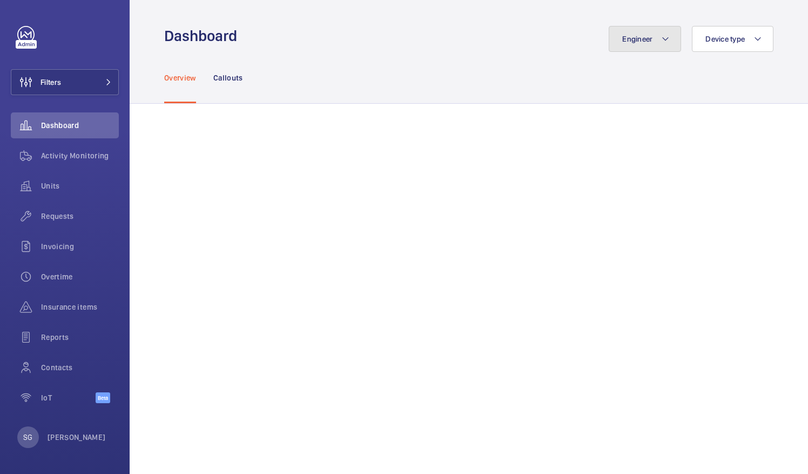
click at [639, 45] on button "Engineer" at bounding box center [645, 39] width 72 height 26
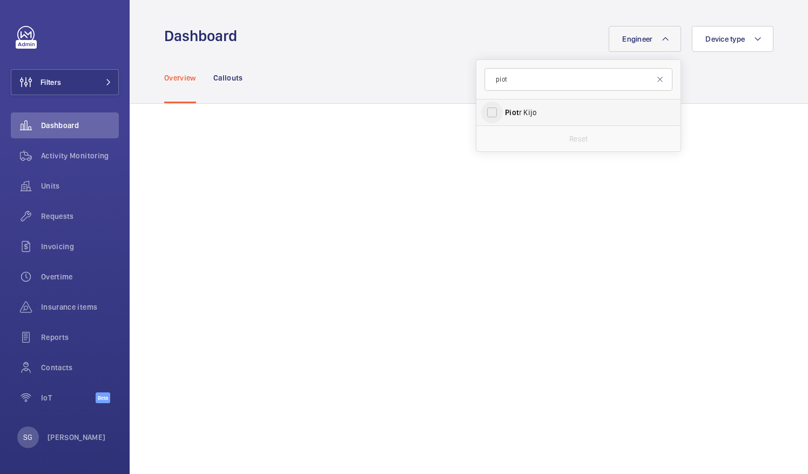
type input "piot"
click at [482, 114] on input "Piot r Kijo" at bounding box center [493, 113] width 22 height 22
checkbox input "true"
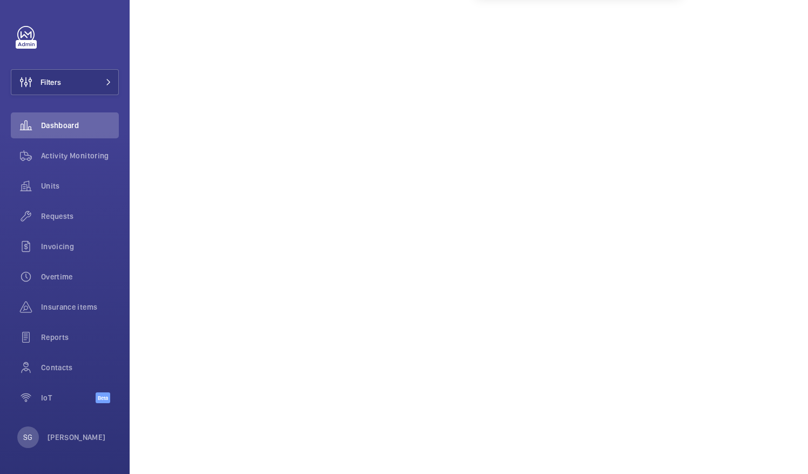
scroll to position [175, 0]
